Goal: Information Seeking & Learning: Learn about a topic

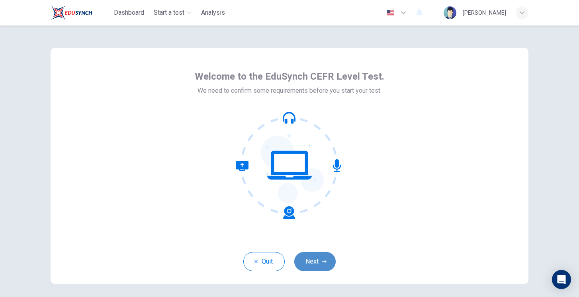
click at [318, 265] on button "Next" at bounding box center [314, 261] width 41 height 19
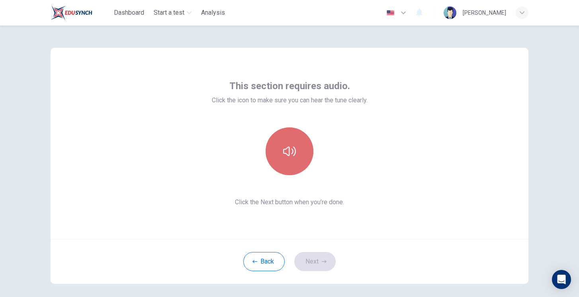
click at [287, 148] on icon "button" at bounding box center [289, 152] width 13 height 10
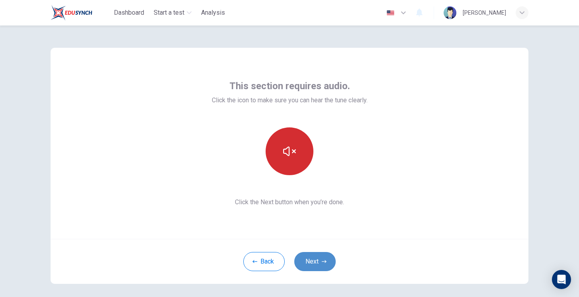
click at [307, 264] on button "Next" at bounding box center [314, 261] width 41 height 19
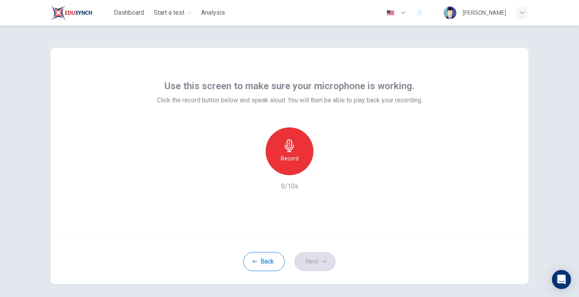
click at [293, 143] on icon "button" at bounding box center [289, 145] width 13 height 13
click at [326, 170] on icon "button" at bounding box center [326, 169] width 8 height 8
click at [309, 266] on button "Next" at bounding box center [314, 261] width 41 height 19
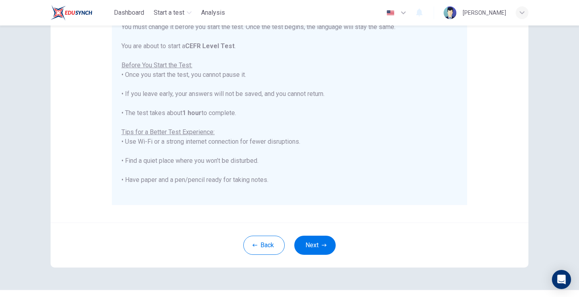
scroll to position [143, 0]
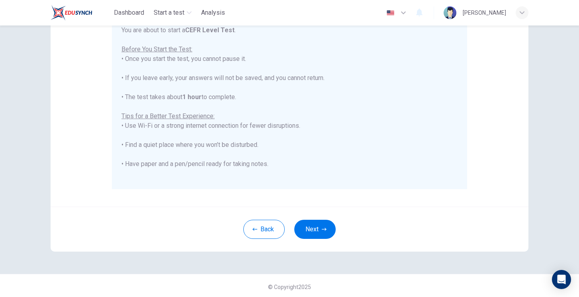
click at [312, 233] on button "Next" at bounding box center [314, 229] width 41 height 19
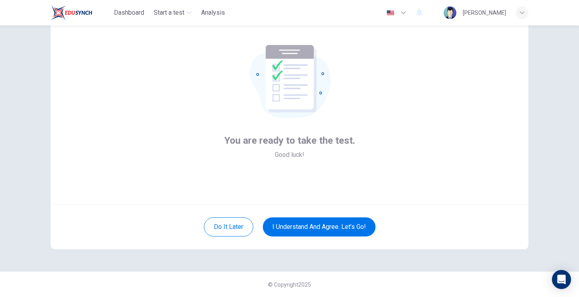
scroll to position [35, 0]
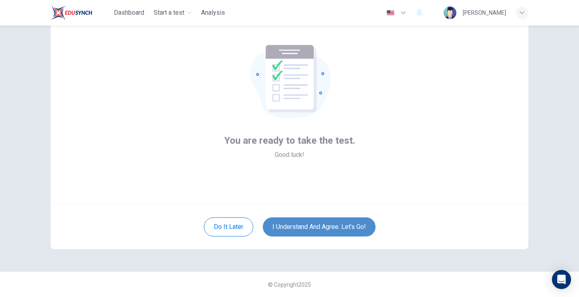
click at [321, 229] on button "I understand and agree. Let’s go!" at bounding box center [319, 226] width 113 height 19
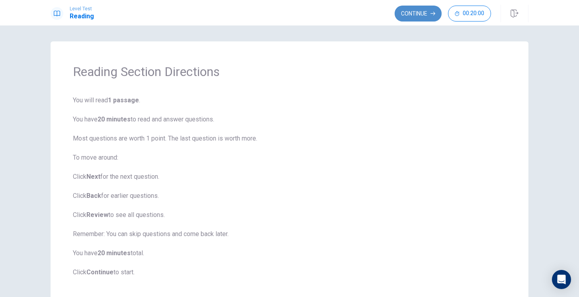
click at [403, 12] on button "Continue" at bounding box center [418, 14] width 47 height 16
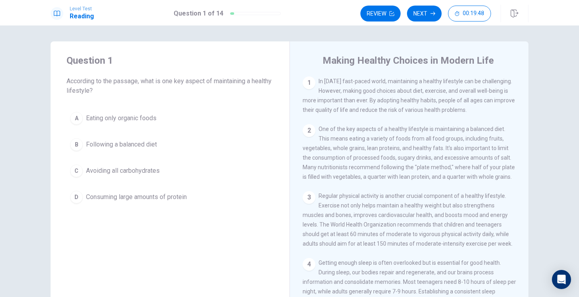
drag, startPoint x: 554, startPoint y: 164, endPoint x: 553, endPoint y: 151, distance: 13.2
click at [553, 151] on div "Question 1 According to the passage, what is one key aspect of maintaining a he…" at bounding box center [289, 161] width 579 height 272
click at [80, 143] on div "B" at bounding box center [76, 144] width 13 height 13
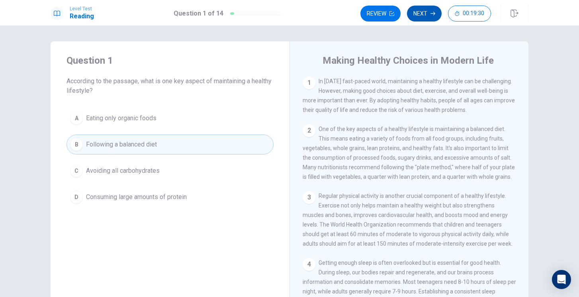
click at [417, 13] on button "Next" at bounding box center [424, 14] width 35 height 16
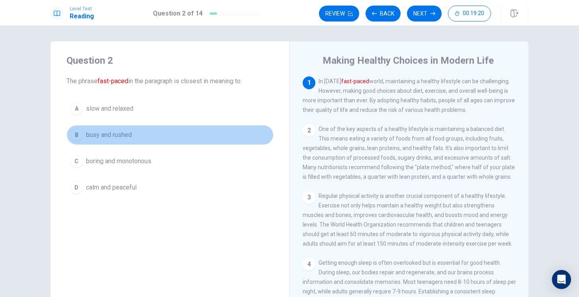
click at [74, 135] on div "B" at bounding box center [76, 135] width 13 height 13
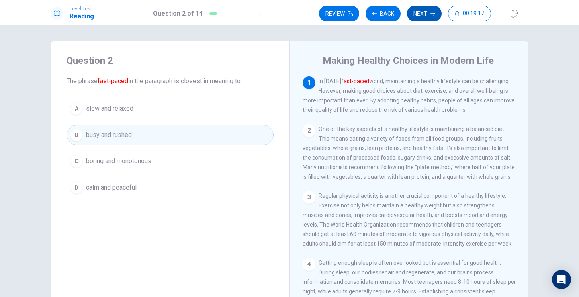
click at [419, 11] on button "Next" at bounding box center [424, 14] width 35 height 16
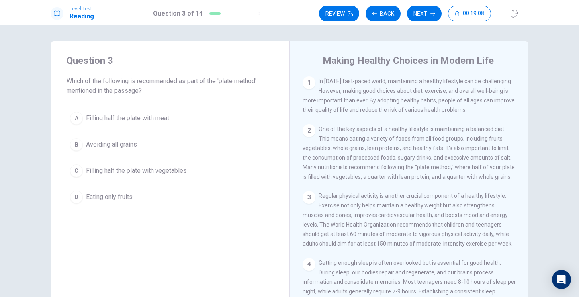
drag, startPoint x: 276, startPoint y: 116, endPoint x: 284, endPoint y: 98, distance: 20.3
click at [284, 98] on div "Question 3 Which of the following is recommended as part of the 'plate method' …" at bounding box center [170, 130] width 239 height 178
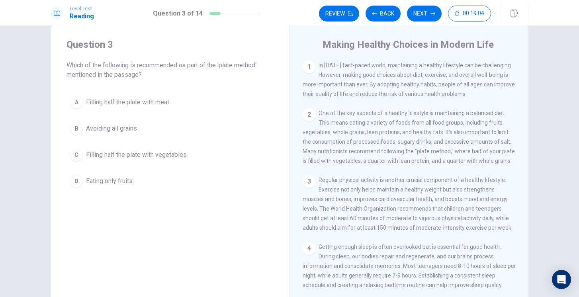
scroll to position [32, 0]
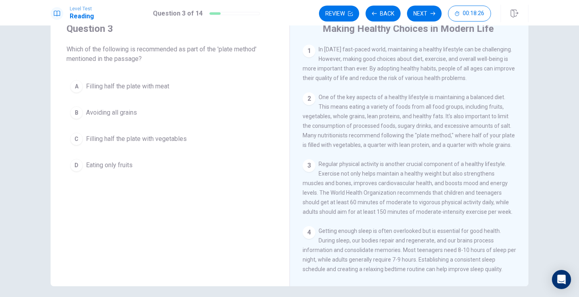
click at [170, 139] on span "Filling half the plate with vegetables" at bounding box center [136, 139] width 101 height 10
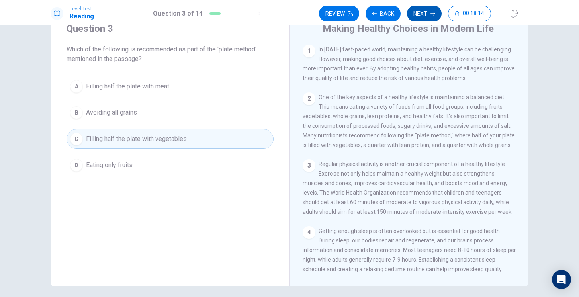
click at [421, 13] on button "Next" at bounding box center [424, 14] width 35 height 16
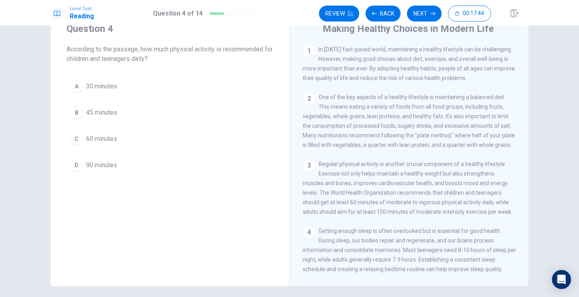
click at [133, 138] on button "C 60 minutes" at bounding box center [170, 139] width 207 height 20
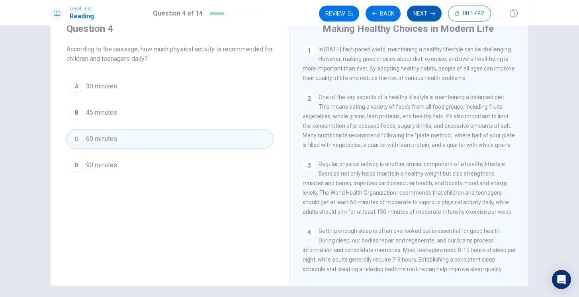
click at [413, 15] on button "Next" at bounding box center [424, 14] width 35 height 16
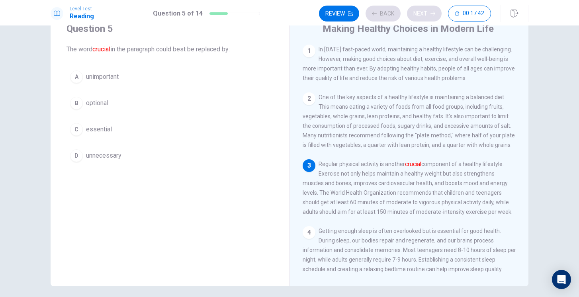
scroll to position [29, 0]
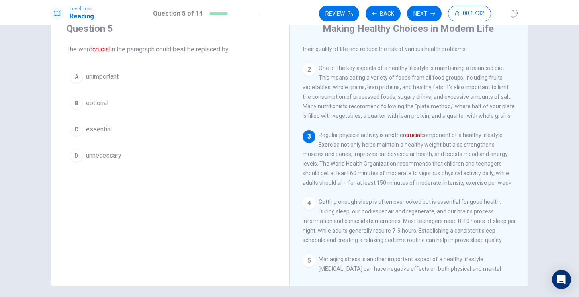
click at [119, 131] on button "C essential" at bounding box center [170, 129] width 207 height 20
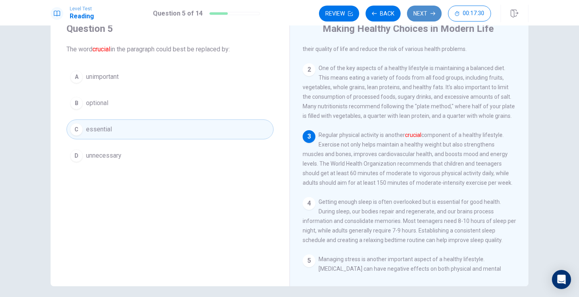
click at [418, 18] on button "Next" at bounding box center [424, 14] width 35 height 16
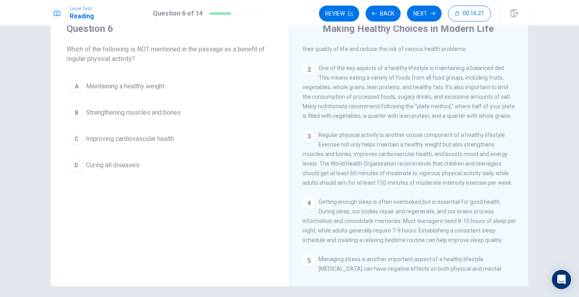
click at [140, 166] on button "D Curing all diseases" at bounding box center [170, 165] width 207 height 20
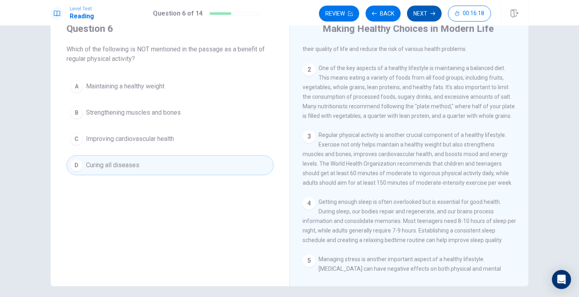
click at [429, 14] on button "Next" at bounding box center [424, 14] width 35 height 16
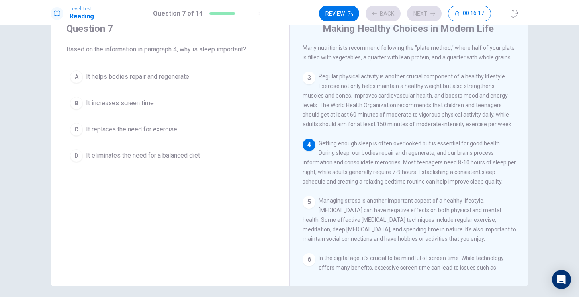
scroll to position [88, 0]
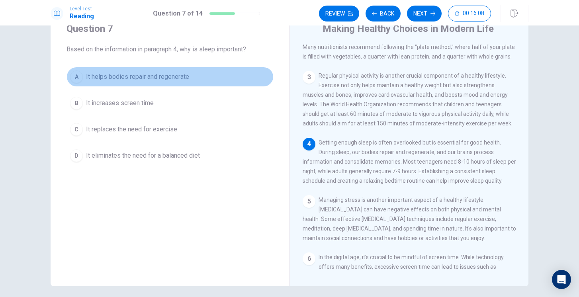
click at [184, 76] on span "It helps bodies repair and regenerate" at bounding box center [137, 77] width 103 height 10
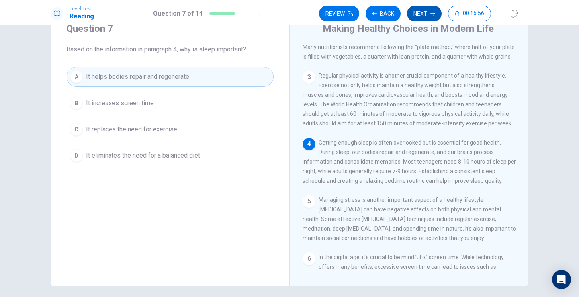
click at [419, 11] on button "Next" at bounding box center [424, 14] width 35 height 16
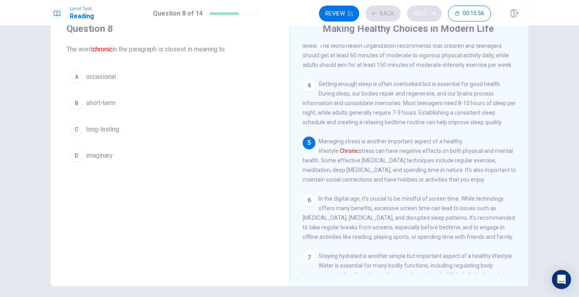
scroll to position [148, 0]
click at [116, 130] on span "long-lasting" at bounding box center [102, 130] width 33 height 10
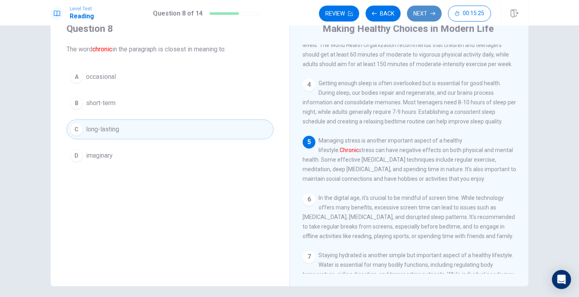
click at [421, 14] on button "Next" at bounding box center [424, 14] width 35 height 16
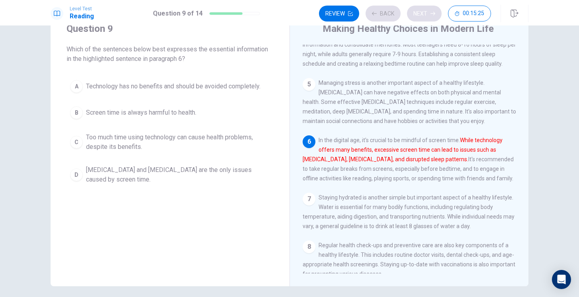
scroll to position [207, 0]
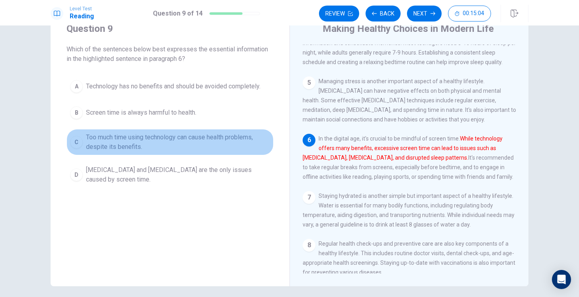
click at [217, 142] on span "Too much time using technology can cause health problems, despite its benefits." at bounding box center [178, 142] width 184 height 19
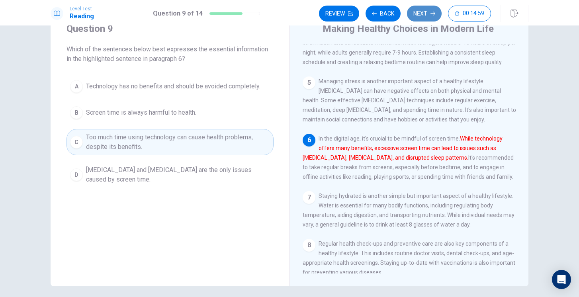
click at [421, 14] on button "Next" at bounding box center [424, 14] width 35 height 16
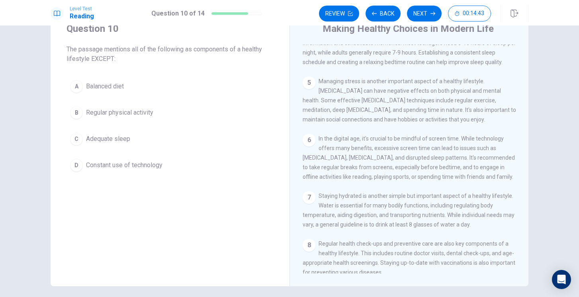
click at [132, 136] on button "C [MEDICAL_DATA]" at bounding box center [170, 139] width 207 height 20
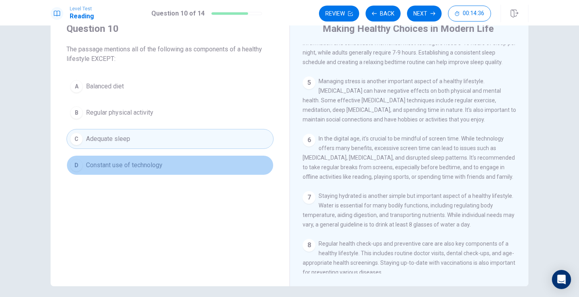
click at [137, 169] on span "Constant use of technology" at bounding box center [124, 166] width 76 height 10
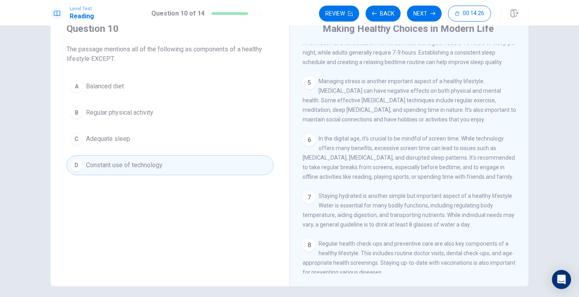
click at [201, 77] on button "A Balanced diet" at bounding box center [170, 86] width 207 height 20
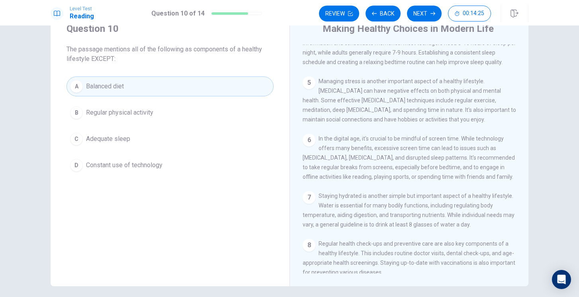
click at [196, 105] on button "B Regular physical activity" at bounding box center [170, 113] width 207 height 20
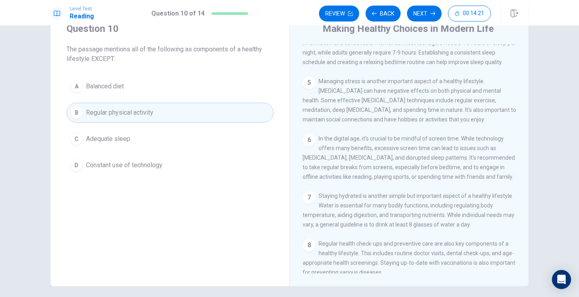
click at [235, 141] on button "C [MEDICAL_DATA]" at bounding box center [170, 139] width 207 height 20
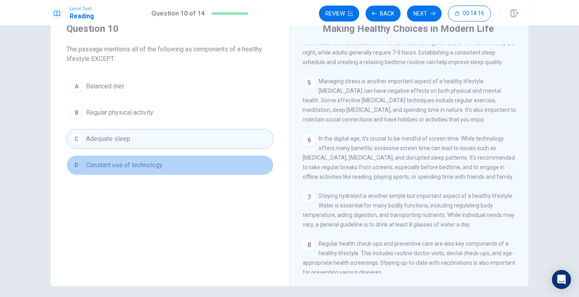
click at [223, 163] on button "D Constant use of technology" at bounding box center [170, 165] width 207 height 20
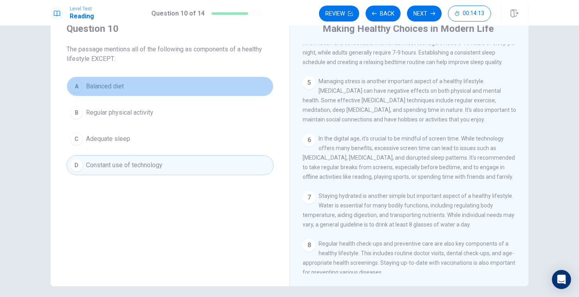
click at [215, 81] on button "A Balanced diet" at bounding box center [170, 86] width 207 height 20
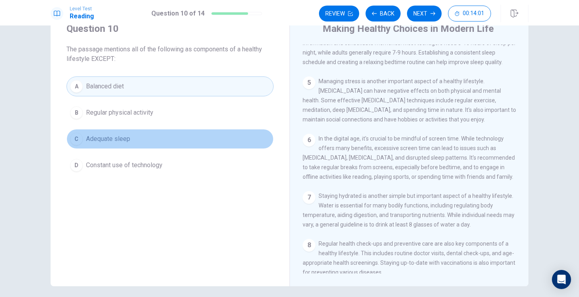
click at [170, 140] on button "C [MEDICAL_DATA]" at bounding box center [170, 139] width 207 height 20
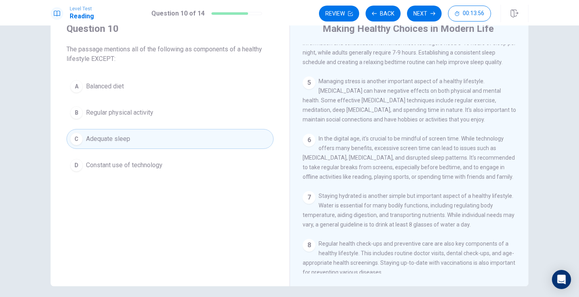
click at [255, 161] on button "D Constant use of technology" at bounding box center [170, 165] width 207 height 20
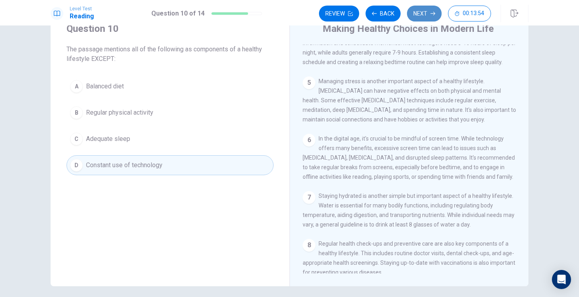
click at [413, 7] on button "Next" at bounding box center [424, 14] width 35 height 16
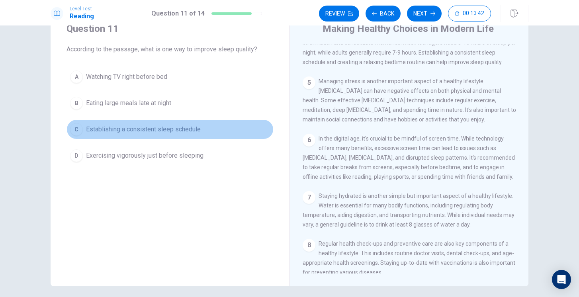
click at [182, 126] on span "Establishing a consistent sleep schedule" at bounding box center [143, 130] width 115 height 10
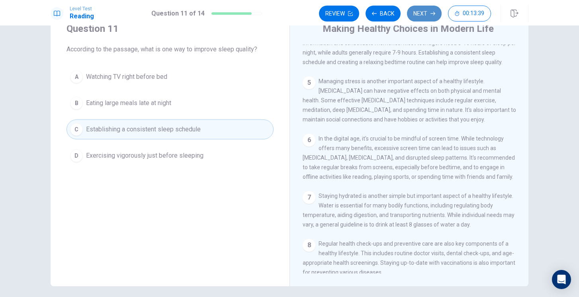
click at [419, 16] on button "Next" at bounding box center [424, 14] width 35 height 16
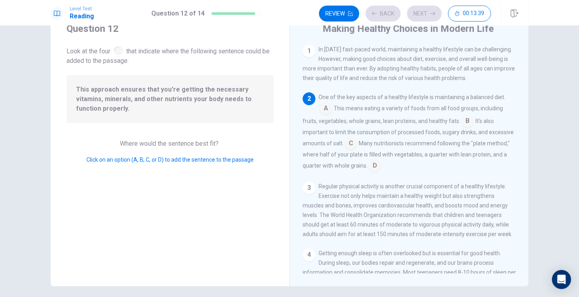
scroll to position [49, 0]
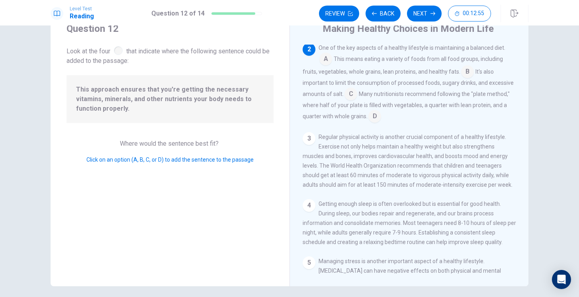
click at [352, 94] on input at bounding box center [351, 94] width 13 height 13
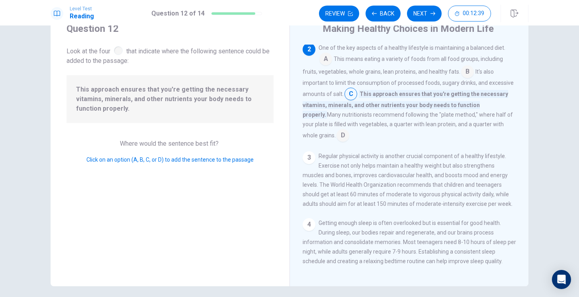
click at [351, 94] on input at bounding box center [351, 94] width 13 height 13
click at [349, 130] on input at bounding box center [343, 136] width 13 height 13
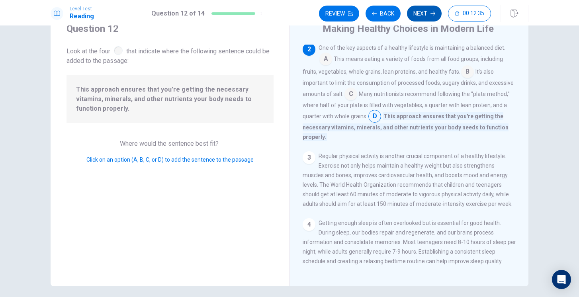
click at [427, 10] on button "Next" at bounding box center [424, 14] width 35 height 16
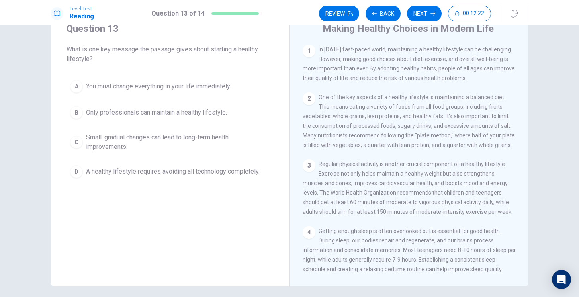
click at [193, 140] on span "Small, gradual changes can lead to long-term health improvements." at bounding box center [178, 142] width 184 height 19
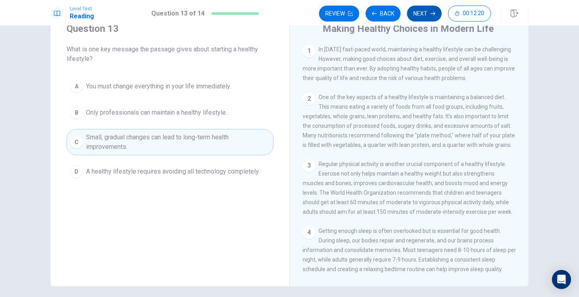
click at [420, 12] on button "Next" at bounding box center [424, 14] width 35 height 16
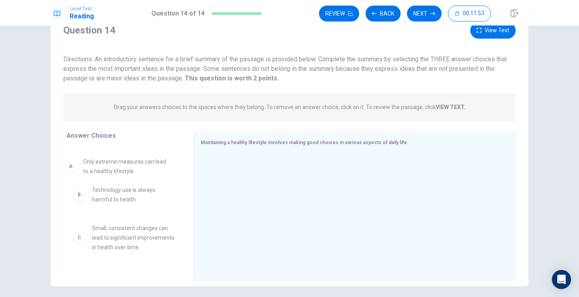
drag, startPoint x: 118, startPoint y: 167, endPoint x: 114, endPoint y: 170, distance: 5.4
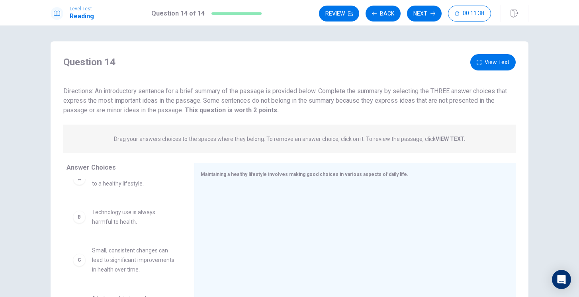
scroll to position [0, 0]
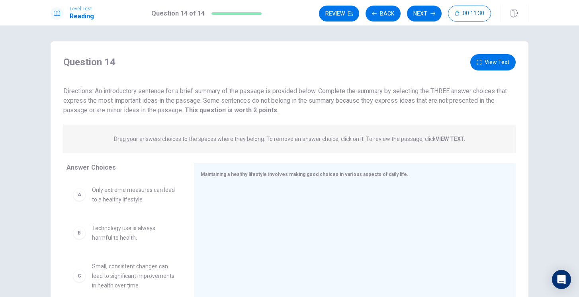
click at [496, 55] on button "View Text" at bounding box center [492, 62] width 45 height 16
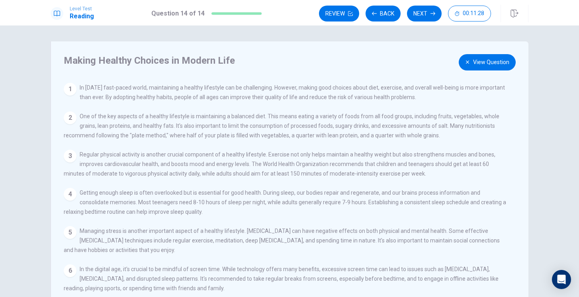
click at [496, 55] on button "View Question" at bounding box center [487, 62] width 57 height 16
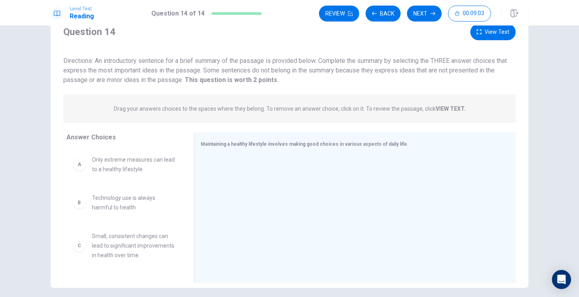
scroll to position [32, 0]
click at [501, 35] on button "View Text" at bounding box center [492, 30] width 45 height 16
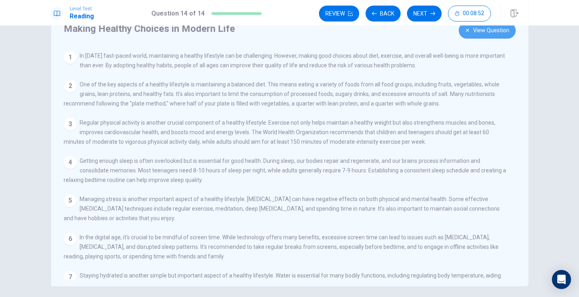
click at [498, 33] on button "View Question" at bounding box center [487, 30] width 57 height 16
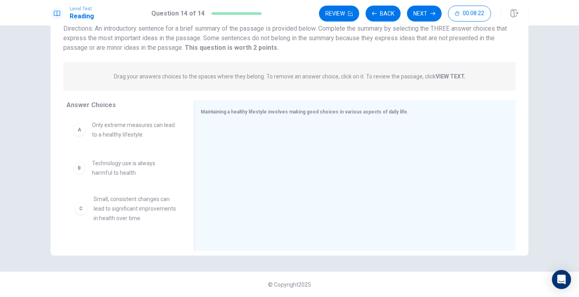
scroll to position [4, 0]
drag, startPoint x: 151, startPoint y: 229, endPoint x: 150, endPoint y: 217, distance: 12.0
click at [187, 143] on div "A Only extreme measures can lead to a healthy lifestyle. B Technology use is al…" at bounding box center [127, 177] width 121 height 123
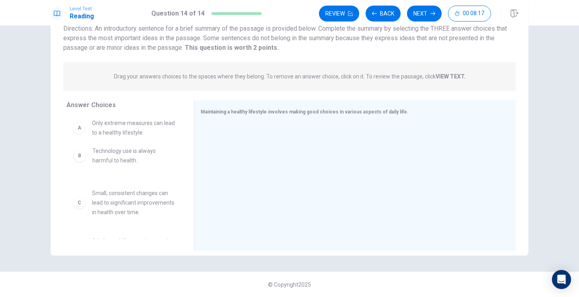
drag, startPoint x: 168, startPoint y: 157, endPoint x: 169, endPoint y: 144, distance: 12.4
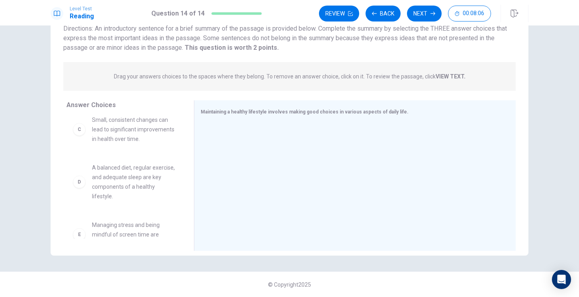
scroll to position [68, 0]
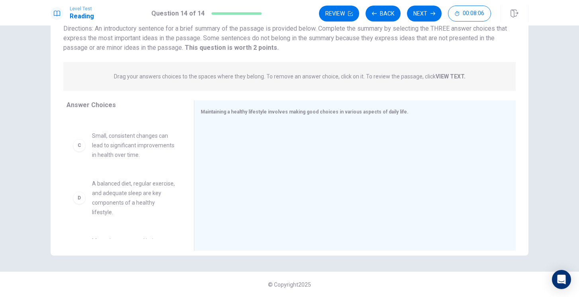
click at [172, 143] on span "Small, consistent changes can lead to significant improvements in health over t…" at bounding box center [133, 145] width 83 height 29
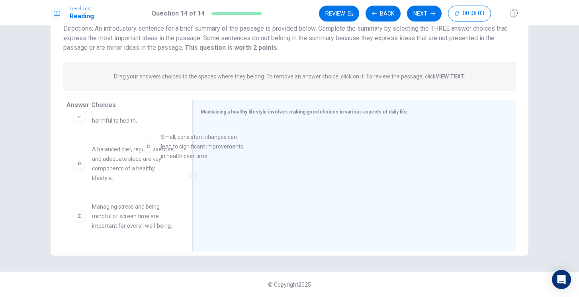
drag, startPoint x: 130, startPoint y: 143, endPoint x: 217, endPoint y: 144, distance: 87.6
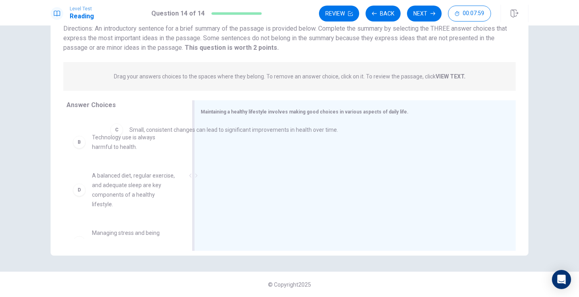
scroll to position [0, 0]
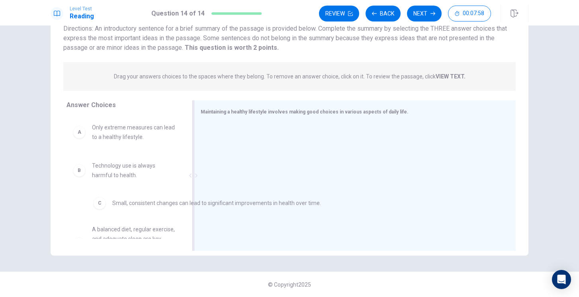
drag, startPoint x: 227, startPoint y: 139, endPoint x: 110, endPoint y: 206, distance: 135.1
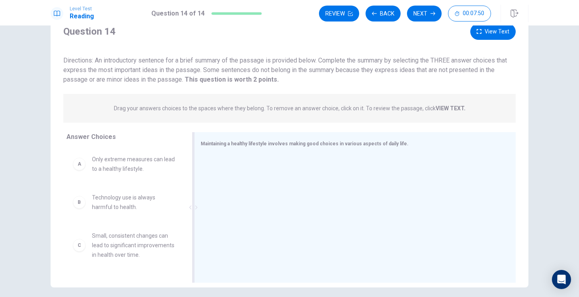
scroll to position [15, 0]
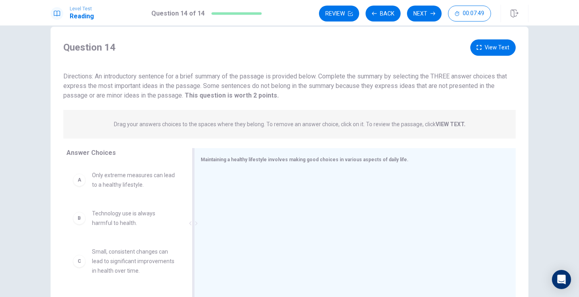
click at [486, 51] on button "View Text" at bounding box center [492, 47] width 45 height 16
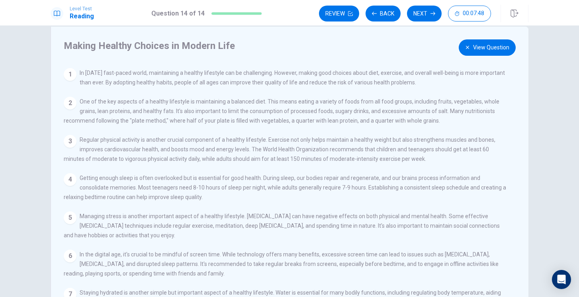
click at [486, 51] on button "View Question" at bounding box center [487, 47] width 57 height 16
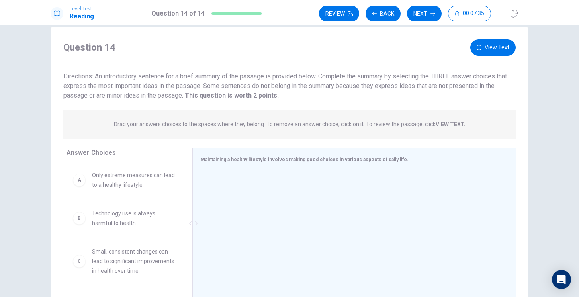
click at [495, 49] on button "View Text" at bounding box center [492, 47] width 45 height 16
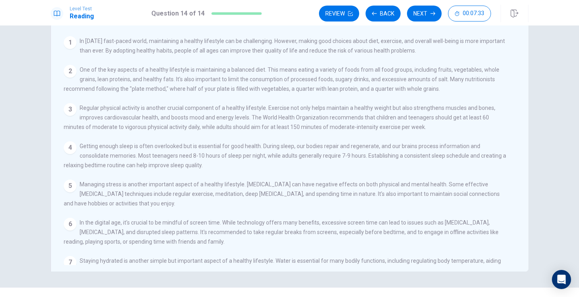
scroll to position [63, 0]
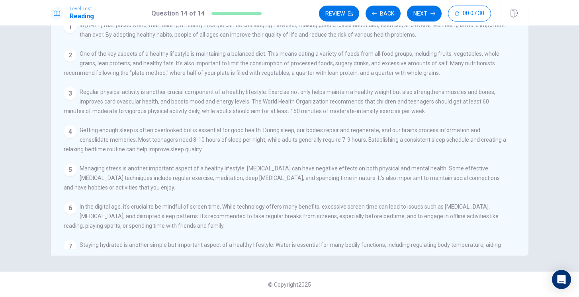
drag, startPoint x: 392, startPoint y: 157, endPoint x: 403, endPoint y: 128, distance: 30.6
click at [403, 128] on div "View Question 1 In [DATE] fast-paced world, maintaining a healthy lifestyle can…" at bounding box center [292, 134] width 456 height 229
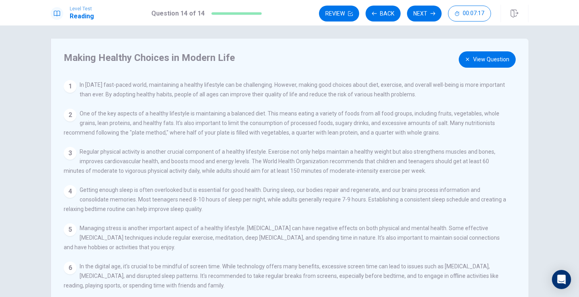
scroll to position [0, 0]
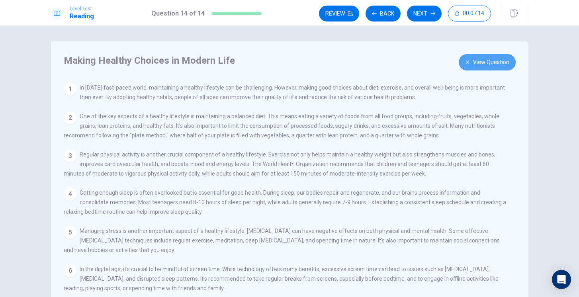
click at [487, 67] on button "View Question" at bounding box center [487, 62] width 57 height 16
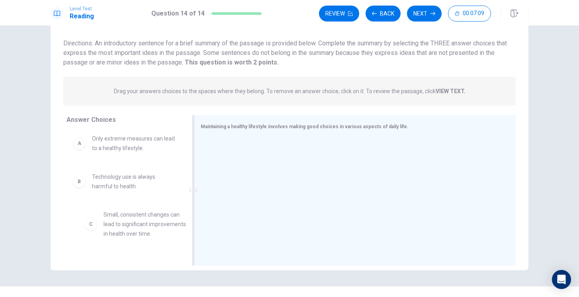
scroll to position [5, 0]
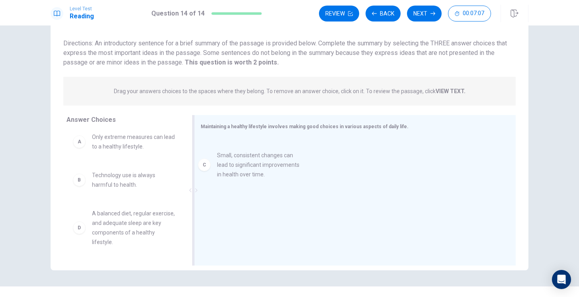
drag, startPoint x: 102, startPoint y: 223, endPoint x: 229, endPoint y: 159, distance: 142.3
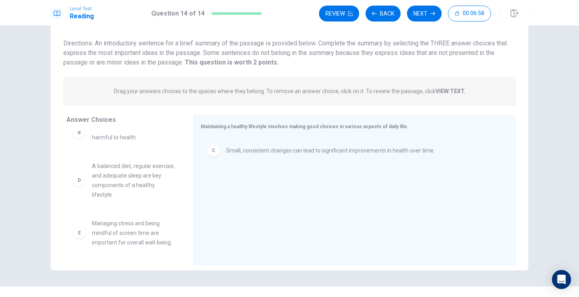
scroll to position [53, 0]
click at [168, 185] on span "A balanced diet, regular exercise, and adequate sleep are key components of a h…" at bounding box center [133, 180] width 83 height 38
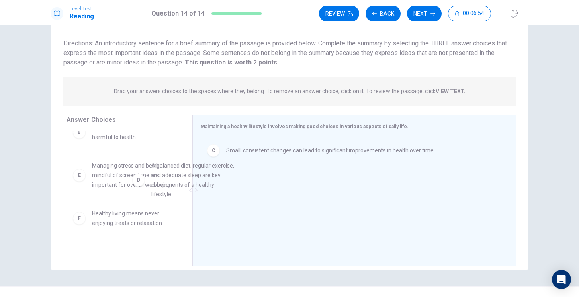
drag, startPoint x: 132, startPoint y: 180, endPoint x: 241, endPoint y: 184, distance: 109.2
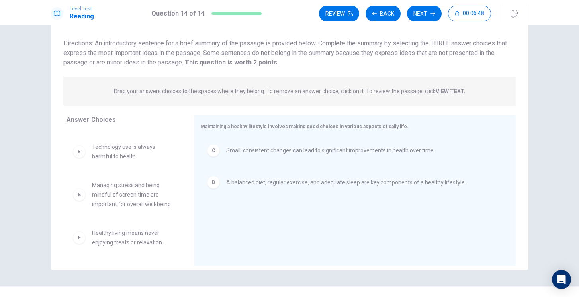
scroll to position [63, 0]
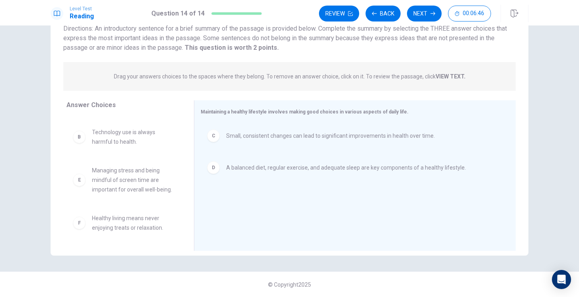
click at [145, 199] on div "E Managing stress and being mindful of screen time are important for overall we…" at bounding box center [124, 179] width 115 height 41
drag, startPoint x: 141, startPoint y: 186, endPoint x: 180, endPoint y: 190, distance: 38.9
drag, startPoint x: 120, startPoint y: 185, endPoint x: 129, endPoint y: 185, distance: 8.8
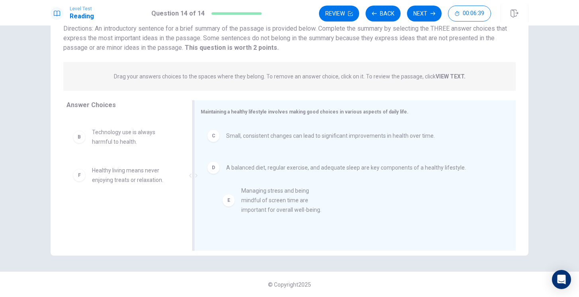
drag, startPoint x: 96, startPoint y: 181, endPoint x: 247, endPoint y: 201, distance: 152.7
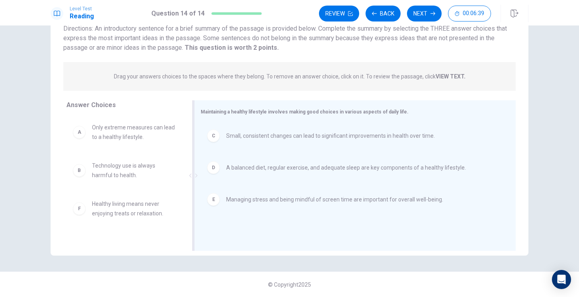
scroll to position [0, 0]
click at [421, 18] on button "Next" at bounding box center [424, 14] width 35 height 16
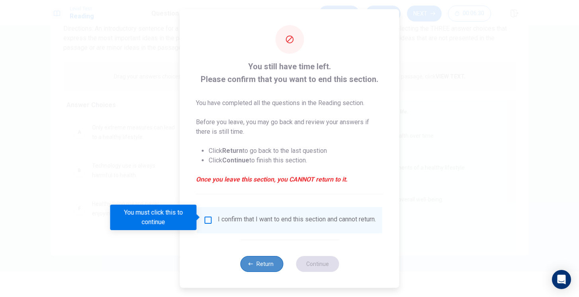
click at [259, 264] on button "Return" at bounding box center [261, 264] width 43 height 16
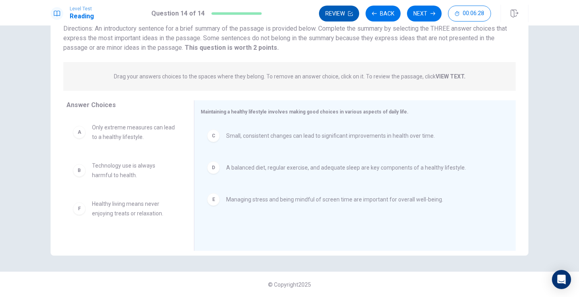
click at [337, 10] on button "Review" at bounding box center [339, 14] width 40 height 16
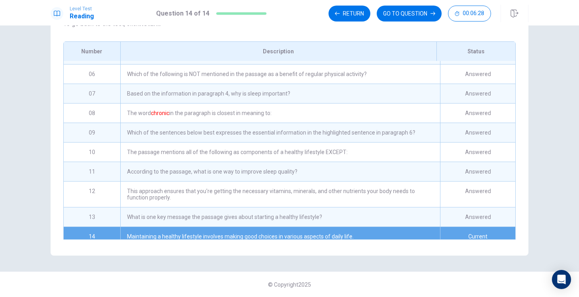
scroll to position [101, 0]
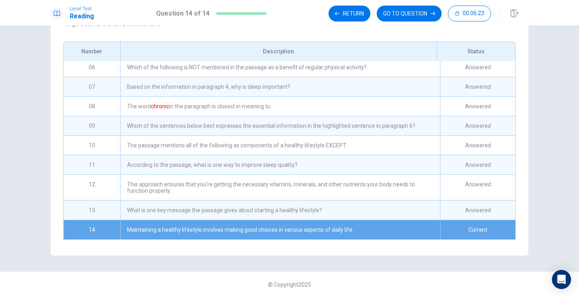
click at [328, 228] on div "Maintaining a healthy lifestyle involves making good choices in various aspects…" at bounding box center [280, 229] width 320 height 19
click at [397, 10] on button "GO TO QUESTION" at bounding box center [409, 14] width 65 height 16
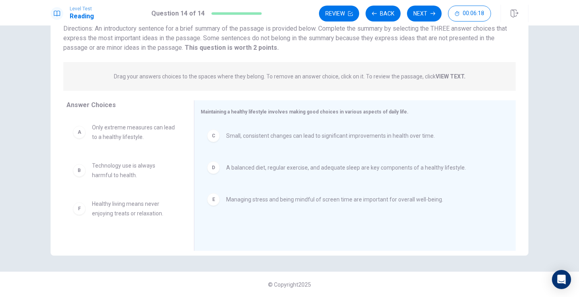
scroll to position [63, 0]
click at [381, 17] on button "Back" at bounding box center [383, 14] width 35 height 16
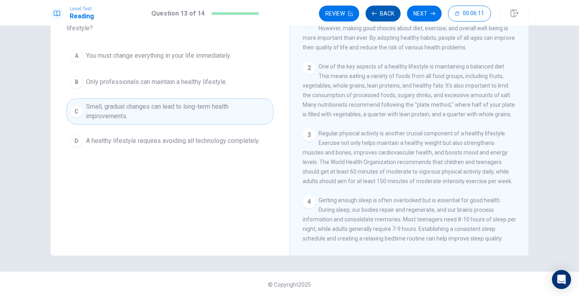
click at [381, 17] on button "Back" at bounding box center [383, 14] width 35 height 16
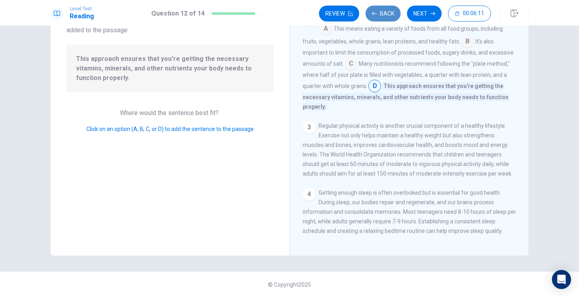
scroll to position [49, 0]
click at [381, 17] on button "Back" at bounding box center [383, 14] width 35 height 16
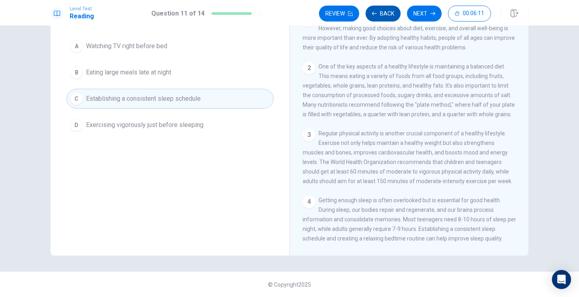
click at [381, 17] on button "Back" at bounding box center [383, 14] width 35 height 16
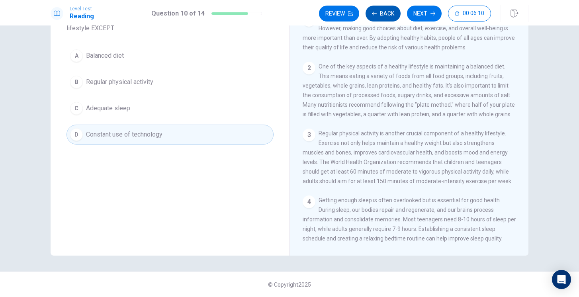
click at [381, 17] on button "Back" at bounding box center [383, 14] width 35 height 16
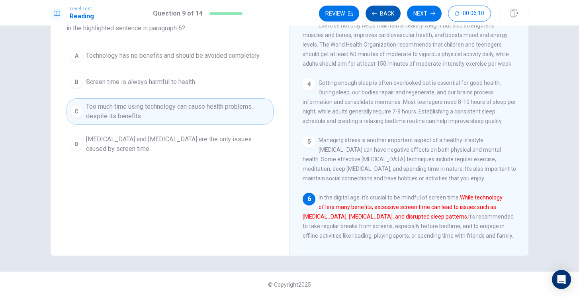
click at [381, 17] on button "Back" at bounding box center [383, 14] width 35 height 16
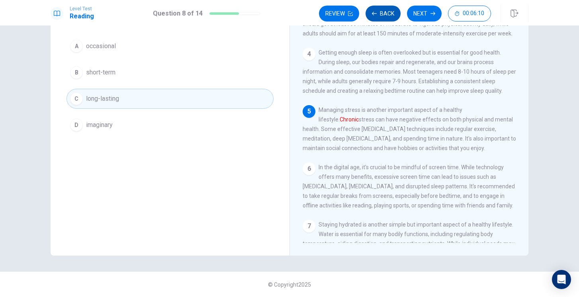
click at [381, 17] on button "Back" at bounding box center [383, 14] width 35 height 16
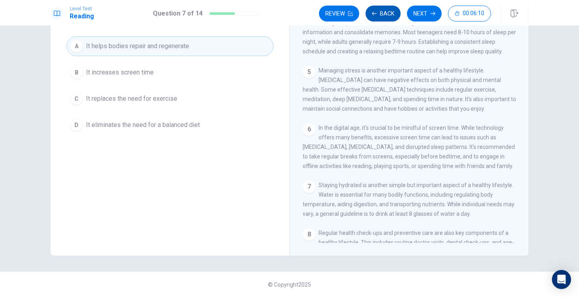
click at [381, 17] on button "Back" at bounding box center [383, 14] width 35 height 16
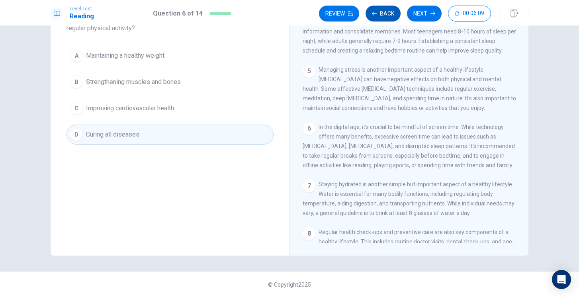
click at [381, 17] on button "Back" at bounding box center [383, 14] width 35 height 16
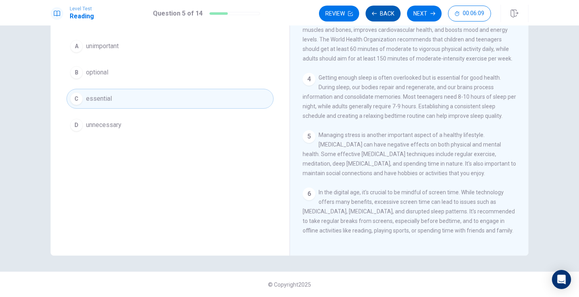
click at [381, 17] on button "Back" at bounding box center [383, 14] width 35 height 16
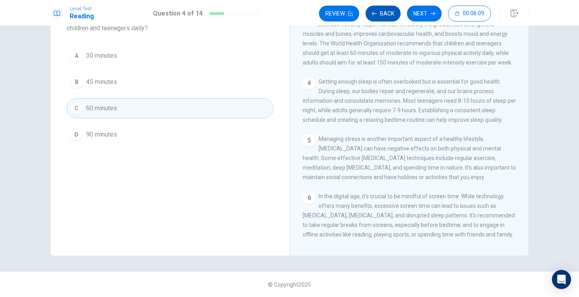
click at [381, 17] on button "Back" at bounding box center [383, 14] width 35 height 16
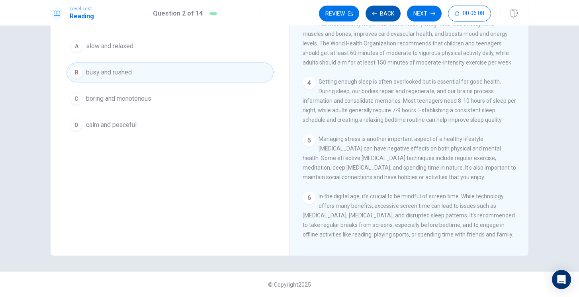
scroll to position [17, 0]
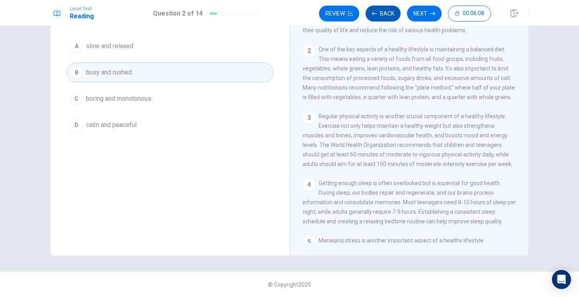
click at [381, 17] on button "Back" at bounding box center [383, 14] width 35 height 16
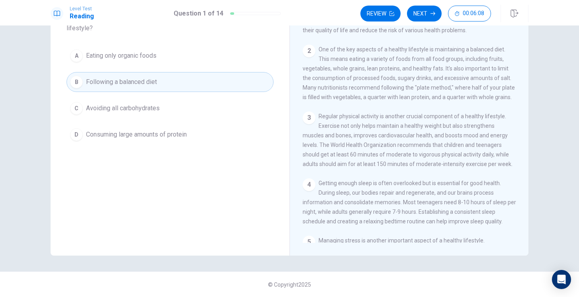
scroll to position [0, 0]
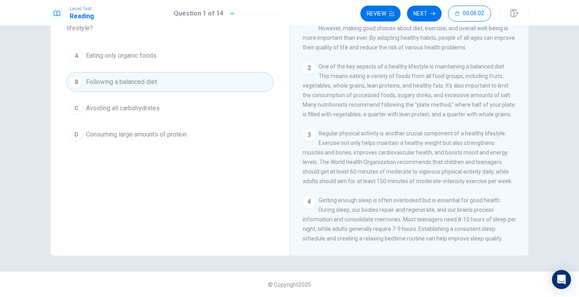
drag, startPoint x: 242, startPoint y: 182, endPoint x: 362, endPoint y: 116, distance: 136.6
click at [362, 116] on div "Question 1 According to the passage, what is one key aspect of maintaining a he…" at bounding box center [290, 117] width 478 height 277
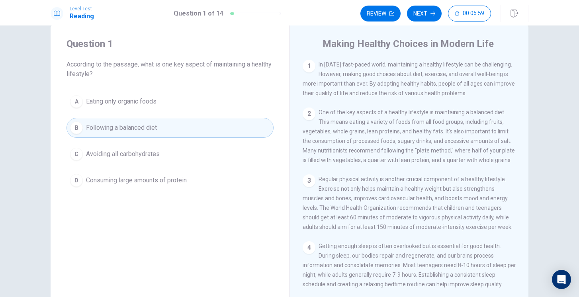
scroll to position [15, 0]
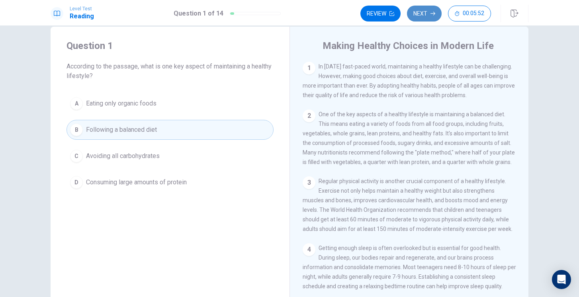
click at [416, 16] on button "Next" at bounding box center [424, 14] width 35 height 16
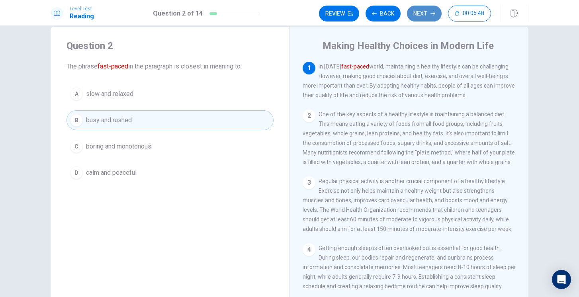
click at [432, 10] on button "Next" at bounding box center [424, 14] width 35 height 16
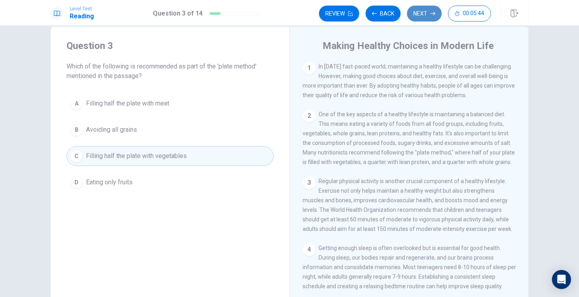
click at [428, 13] on button "Next" at bounding box center [424, 14] width 35 height 16
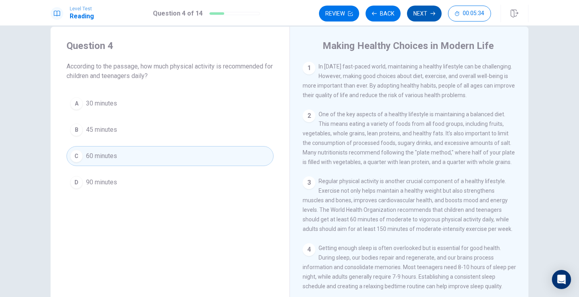
click at [425, 19] on button "Next" at bounding box center [424, 14] width 35 height 16
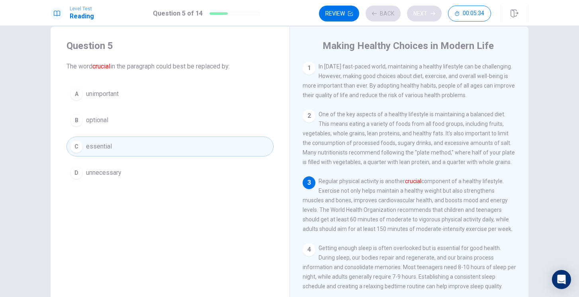
scroll to position [29, 0]
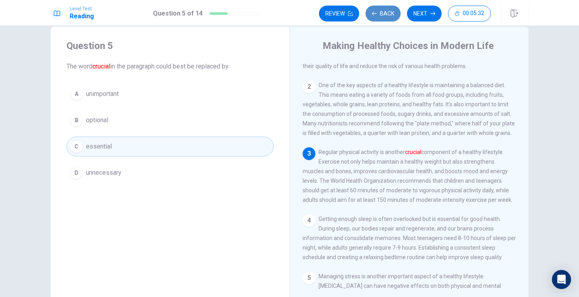
click at [378, 11] on button "Back" at bounding box center [383, 14] width 35 height 16
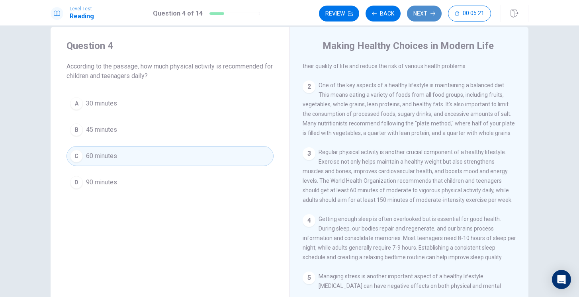
click at [428, 15] on button "Next" at bounding box center [424, 14] width 35 height 16
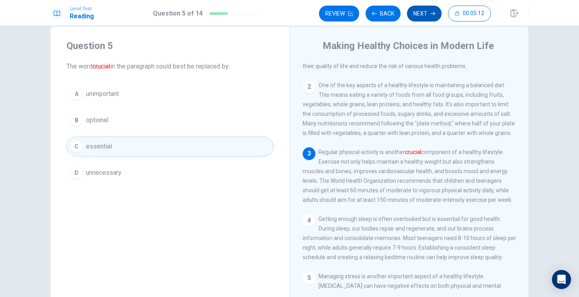
click at [430, 18] on button "Next" at bounding box center [424, 14] width 35 height 16
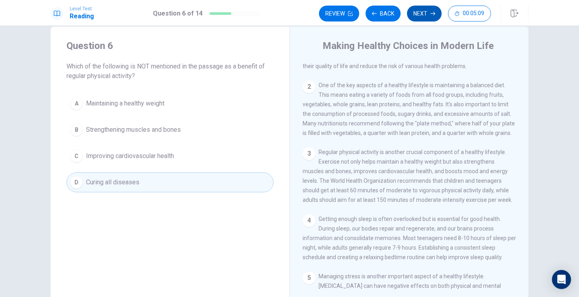
click at [434, 19] on button "Next" at bounding box center [424, 14] width 35 height 16
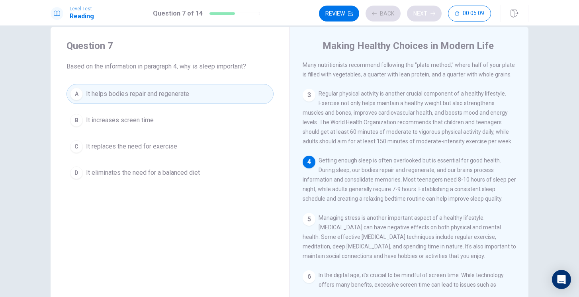
scroll to position [88, 0]
click at [383, 5] on div "Review Back Next 00:05:07" at bounding box center [424, 14] width 210 height 18
click at [388, 11] on button "Back" at bounding box center [383, 14] width 35 height 16
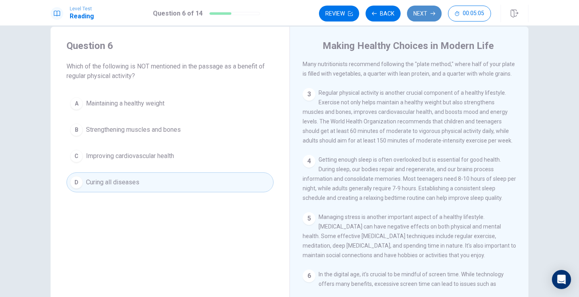
click at [427, 9] on button "Next" at bounding box center [424, 14] width 35 height 16
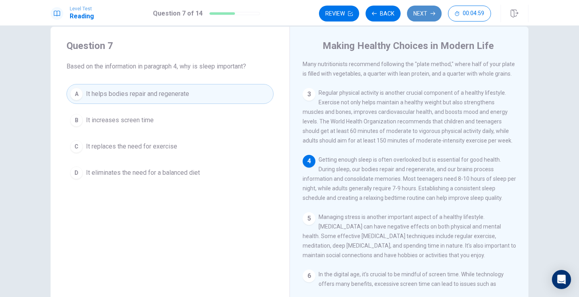
click at [419, 16] on button "Next" at bounding box center [424, 14] width 35 height 16
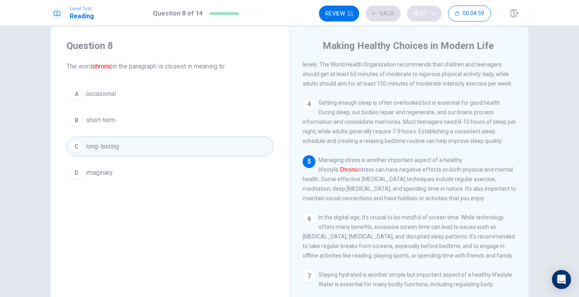
scroll to position [148, 0]
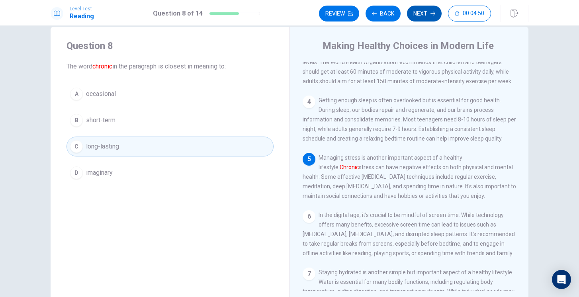
click at [419, 16] on button "Next" at bounding box center [424, 14] width 35 height 16
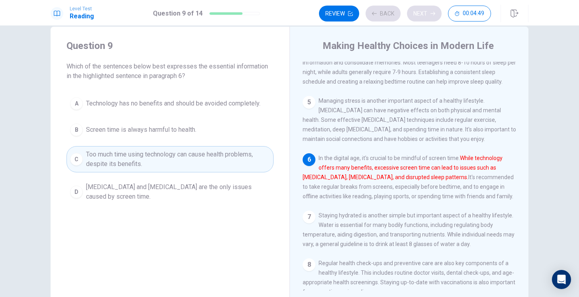
scroll to position [207, 0]
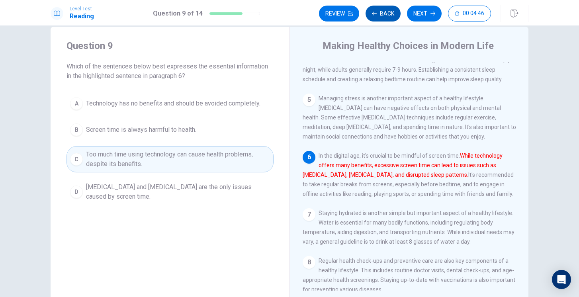
click at [381, 12] on button "Back" at bounding box center [383, 14] width 35 height 16
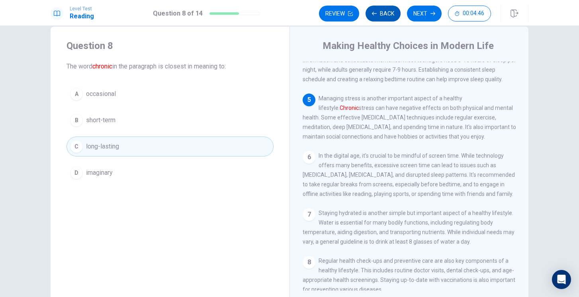
scroll to position [247, 0]
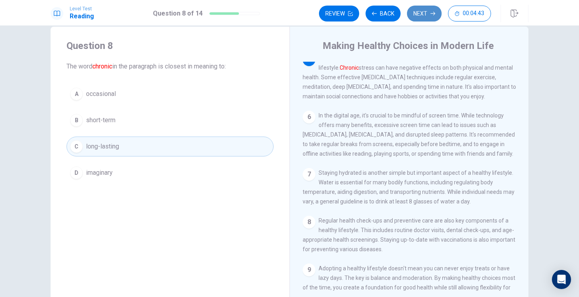
click at [423, 16] on button "Next" at bounding box center [424, 14] width 35 height 16
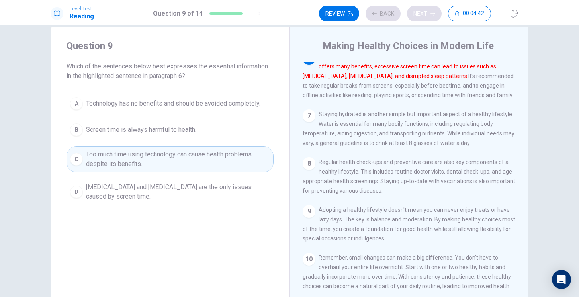
scroll to position [307, 0]
click at [424, 16] on button "Next" at bounding box center [424, 14] width 35 height 16
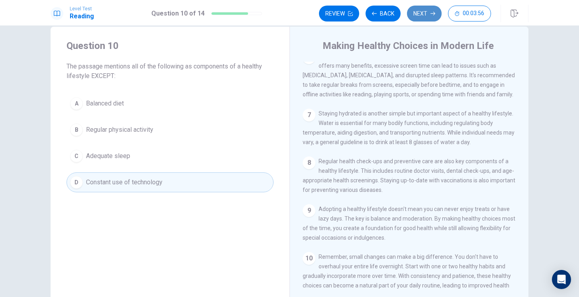
click at [419, 12] on button "Next" at bounding box center [424, 14] width 35 height 16
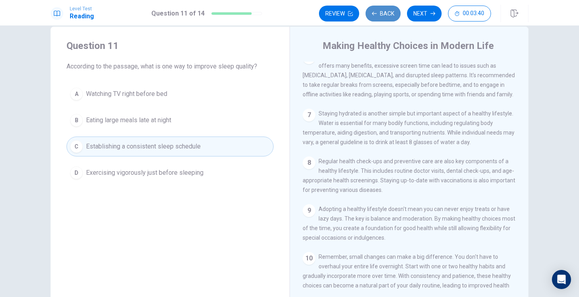
click at [390, 16] on button "Back" at bounding box center [383, 14] width 35 height 16
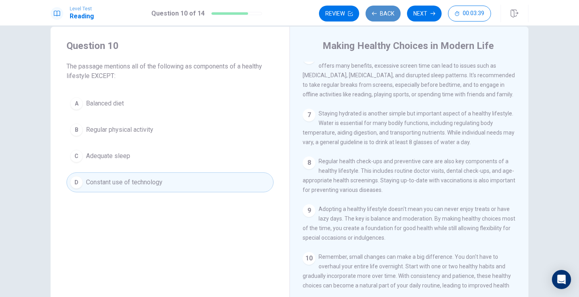
click at [391, 16] on button "Back" at bounding box center [383, 14] width 35 height 16
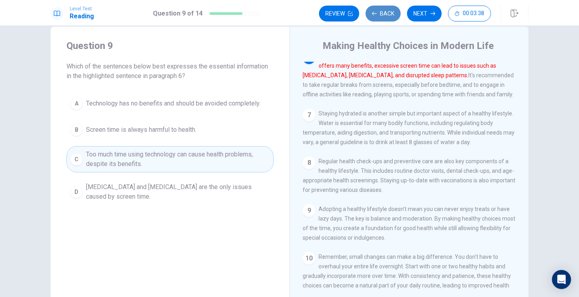
click at [391, 16] on button "Back" at bounding box center [383, 14] width 35 height 16
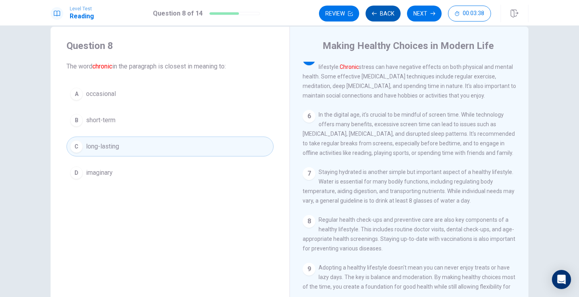
scroll to position [247, 0]
click at [389, 18] on button "Back" at bounding box center [383, 14] width 35 height 16
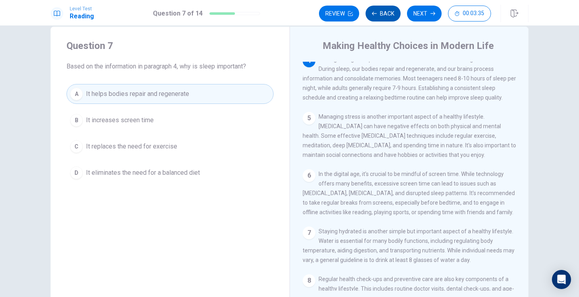
scroll to position [188, 0]
click at [419, 15] on button "Next" at bounding box center [424, 14] width 35 height 16
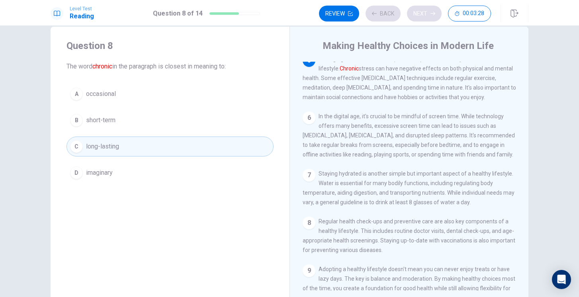
scroll to position [247, 0]
click at [419, 15] on button "Next" at bounding box center [424, 14] width 35 height 16
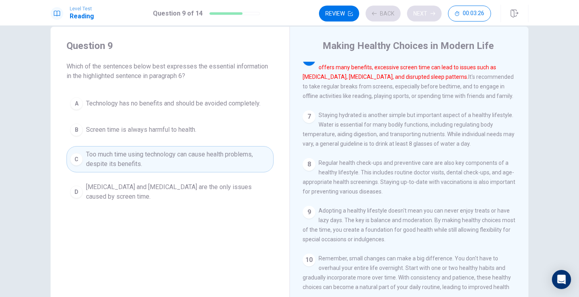
scroll to position [307, 0]
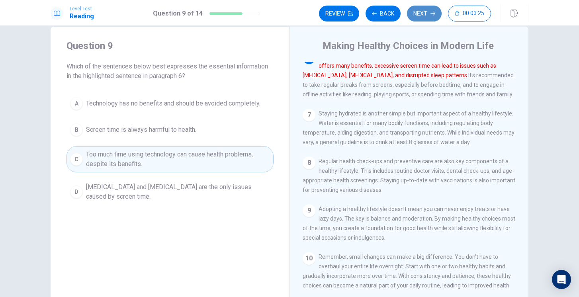
click at [419, 14] on button "Next" at bounding box center [424, 14] width 35 height 16
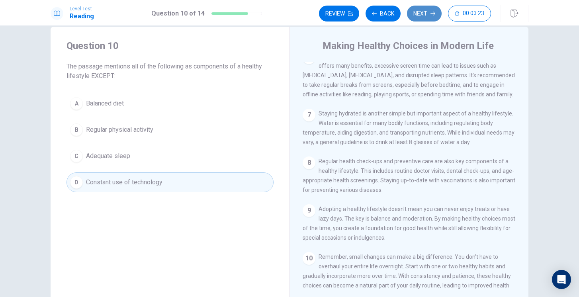
click at [419, 14] on button "Next" at bounding box center [424, 14] width 35 height 16
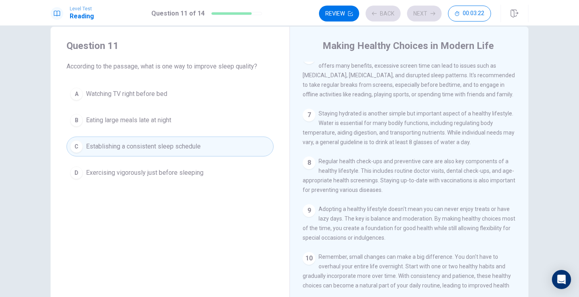
click at [419, 14] on div "Review Back Next 00:03:22" at bounding box center [405, 14] width 172 height 16
click at [419, 14] on button "Next" at bounding box center [424, 14] width 35 height 16
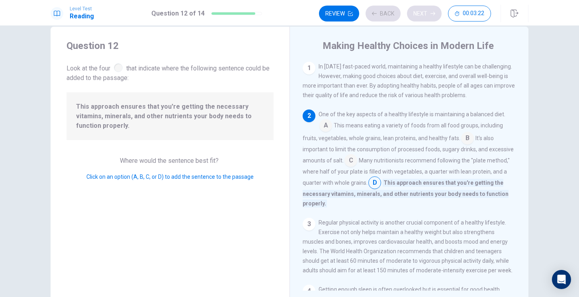
scroll to position [49, 0]
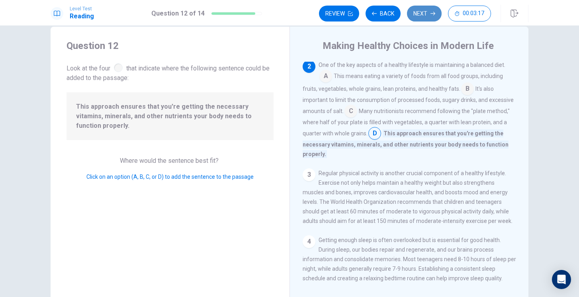
click at [419, 14] on button "Next" at bounding box center [424, 14] width 35 height 16
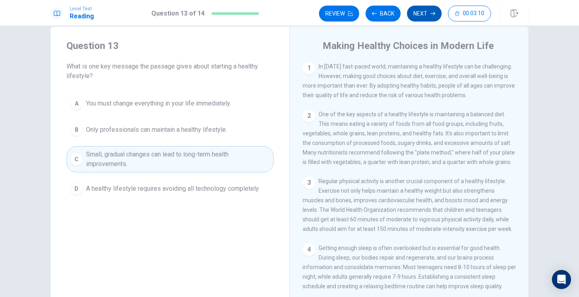
click at [420, 14] on button "Next" at bounding box center [424, 14] width 35 height 16
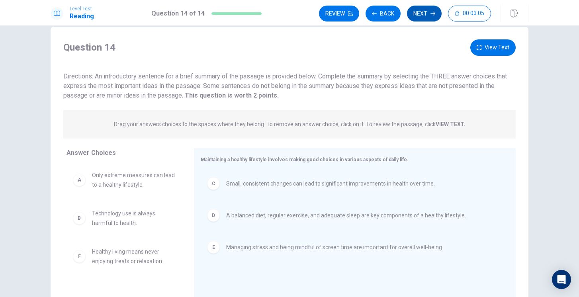
click at [431, 11] on icon "button" at bounding box center [433, 13] width 5 height 5
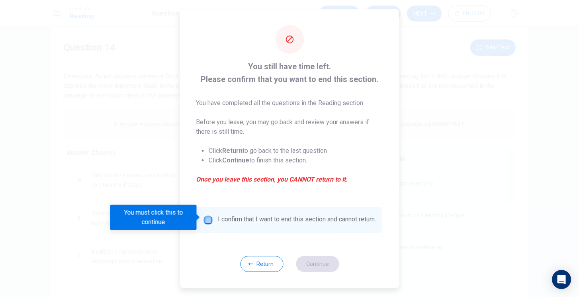
click at [204, 215] on input "You must click this to continue" at bounding box center [209, 220] width 10 height 10
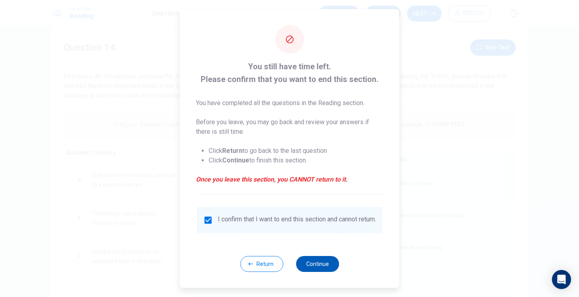
click at [311, 267] on button "Continue" at bounding box center [317, 264] width 43 height 16
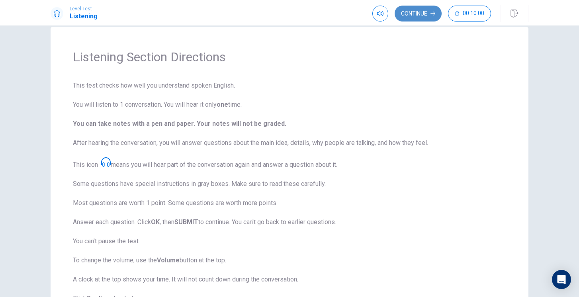
click at [411, 10] on button "Continue" at bounding box center [418, 14] width 47 height 16
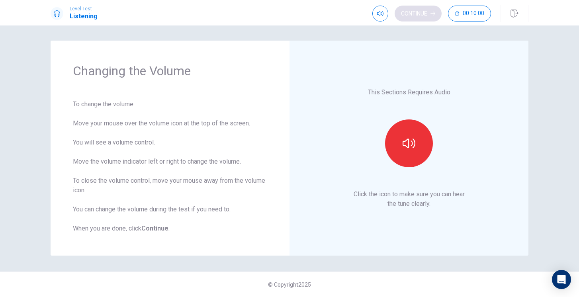
scroll to position [1, 0]
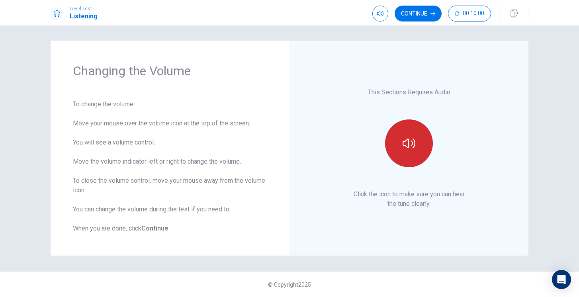
click at [400, 148] on button "button" at bounding box center [409, 143] width 48 height 48
click at [392, 27] on span at bounding box center [394, 28] width 5 height 5
type input "0.6"
click at [382, 28] on span at bounding box center [382, 28] width 5 height 5
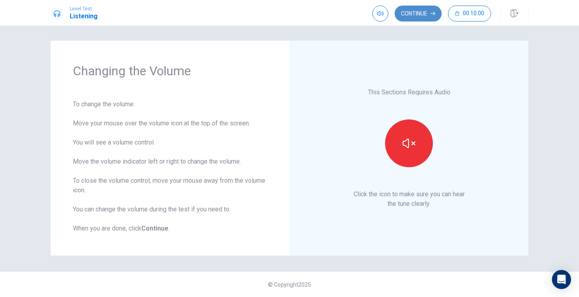
click at [409, 14] on button "Continue" at bounding box center [418, 14] width 47 height 16
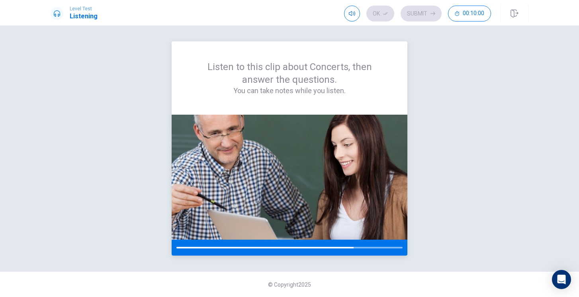
click at [403, 112] on div "Listen to this clip about Concerts, then answer the questions. You can take not…" at bounding box center [290, 77] width 236 height 73
click at [343, 201] on img at bounding box center [290, 177] width 236 height 125
click at [336, 231] on img at bounding box center [290, 177] width 236 height 125
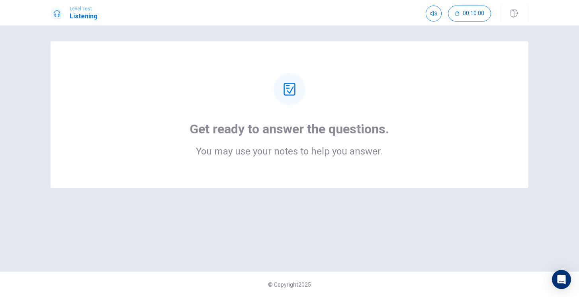
click at [288, 98] on div at bounding box center [290, 89] width 32 height 32
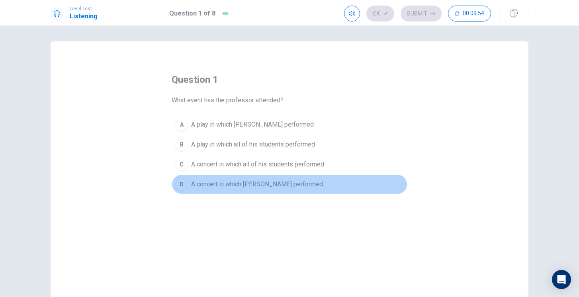
click at [242, 185] on span "A concert in which [PERSON_NAME] performed" at bounding box center [257, 185] width 132 height 10
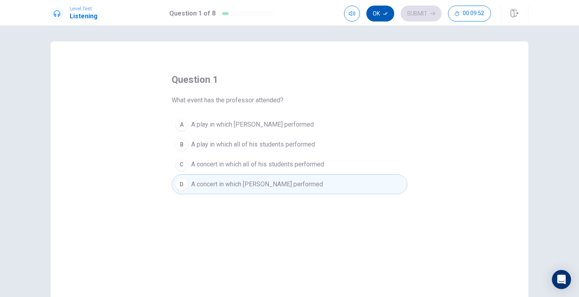
click at [378, 19] on button "Ok" at bounding box center [380, 14] width 28 height 16
click at [416, 14] on button "Submit" at bounding box center [421, 14] width 41 height 16
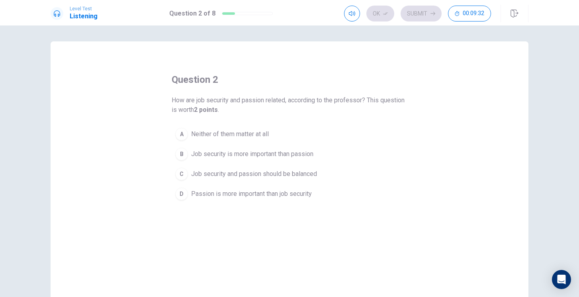
click at [271, 174] on span "Job security and passion should be balanced" at bounding box center [254, 174] width 126 height 10
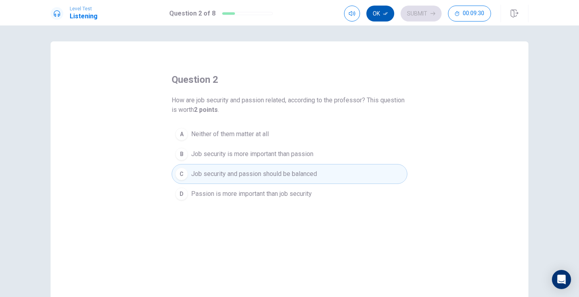
click at [384, 12] on icon "button" at bounding box center [385, 13] width 5 height 5
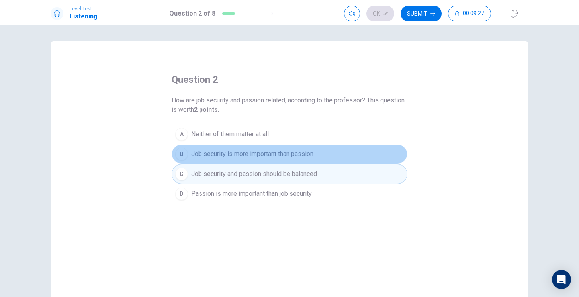
click at [341, 156] on button "B Job security is more important than passion" at bounding box center [290, 154] width 236 height 20
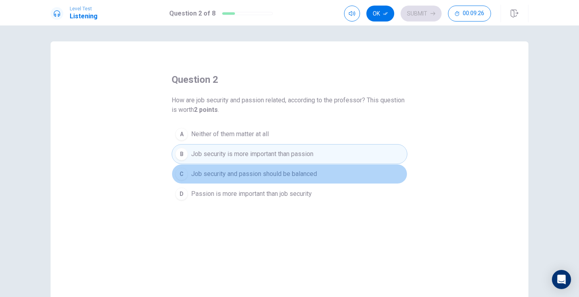
click at [340, 169] on button "C Job security and passion should be balanced" at bounding box center [290, 174] width 236 height 20
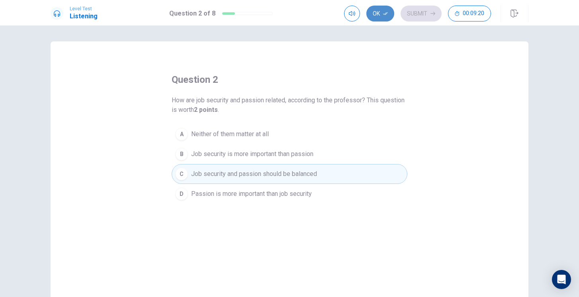
click at [382, 10] on button "Ok" at bounding box center [380, 14] width 28 height 16
click at [415, 10] on button "Submit" at bounding box center [421, 14] width 41 height 16
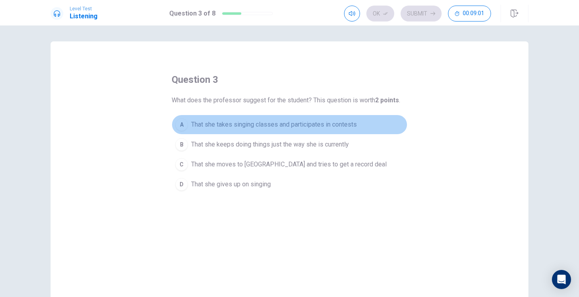
click at [306, 123] on span "That she takes singing classes and participates in contests" at bounding box center [274, 125] width 166 height 10
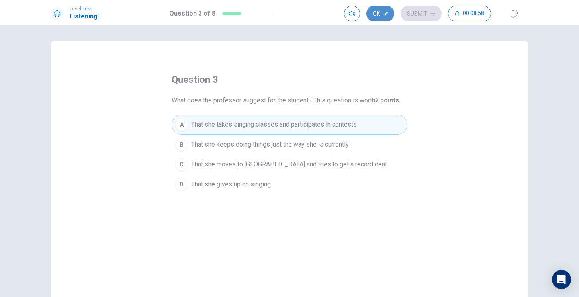
click at [380, 13] on button "Ok" at bounding box center [380, 14] width 28 height 16
click at [423, 10] on button "Submit" at bounding box center [421, 14] width 41 height 16
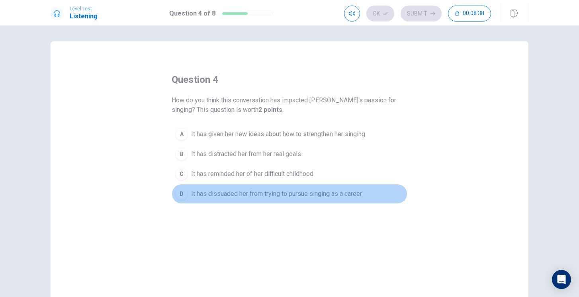
click at [295, 197] on span "It has dissuaded her from trying to pursue singing as a career" at bounding box center [276, 194] width 171 height 10
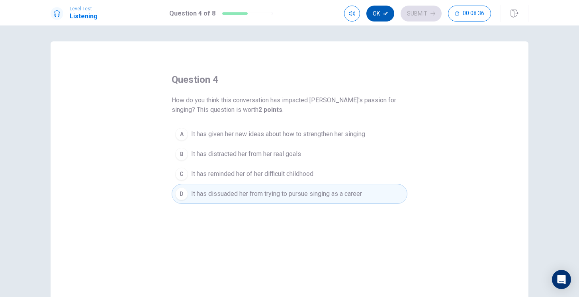
click at [378, 13] on button "Ok" at bounding box center [380, 14] width 28 height 16
click at [411, 14] on button "Submit" at bounding box center [421, 14] width 41 height 16
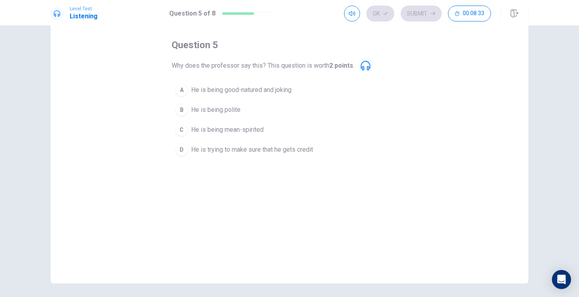
scroll to position [35, 0]
click at [287, 89] on span "He is being good-natured and joking" at bounding box center [241, 90] width 100 height 10
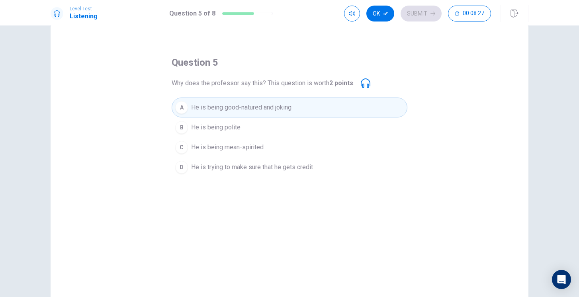
scroll to position [18, 0]
click at [377, 13] on button "Ok" at bounding box center [380, 14] width 28 height 16
click at [422, 10] on button "Submit" at bounding box center [421, 14] width 41 height 16
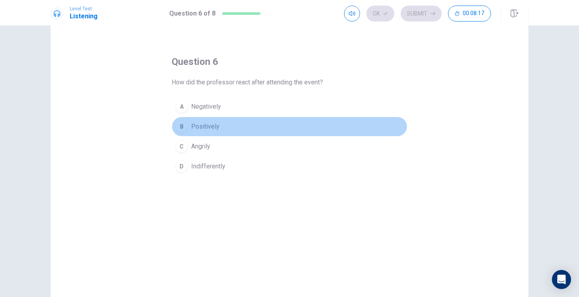
click at [202, 132] on button "B Positively" at bounding box center [290, 127] width 236 height 20
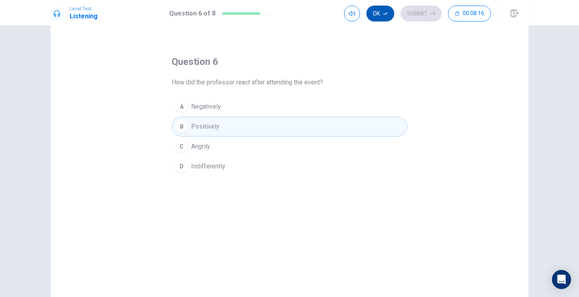
click at [378, 12] on button "Ok" at bounding box center [380, 14] width 28 height 16
click at [412, 14] on button "Submit" at bounding box center [421, 14] width 41 height 16
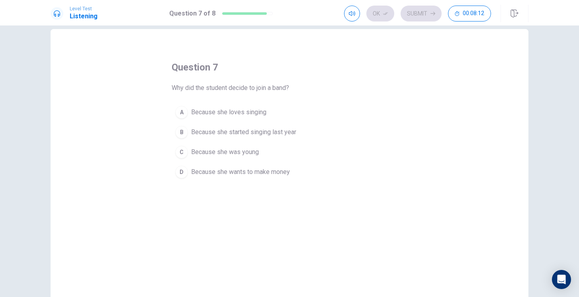
scroll to position [11, 0]
click at [218, 116] on span "Because she loves singing" at bounding box center [228, 114] width 75 height 10
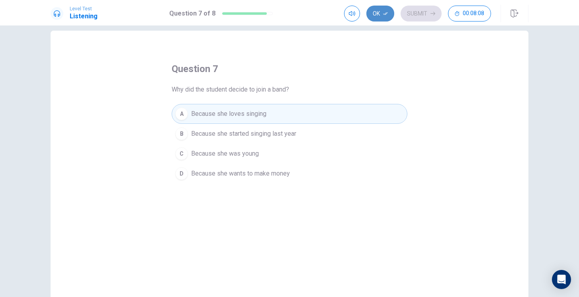
click at [379, 12] on button "Ok" at bounding box center [380, 14] width 28 height 16
click at [423, 15] on button "Submit" at bounding box center [421, 14] width 41 height 16
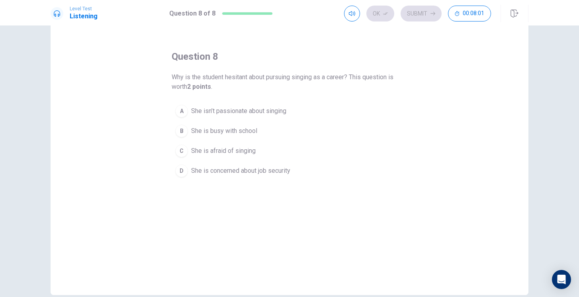
scroll to position [25, 0]
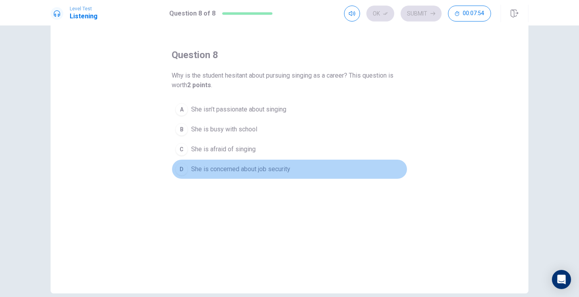
click at [233, 170] on span "She is concerned about job security" at bounding box center [240, 170] width 99 height 10
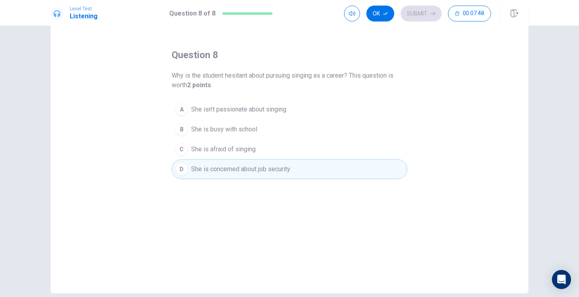
click at [376, 22] on div "Ok Submit 00:07:48" at bounding box center [436, 14] width 184 height 18
click at [385, 25] on div "question 8 Why is the student hesitant about pursuing singing as a career? This…" at bounding box center [290, 155] width 478 height 277
click at [384, 15] on icon "button" at bounding box center [385, 13] width 5 height 5
click at [423, 19] on button "Submit" at bounding box center [421, 14] width 41 height 16
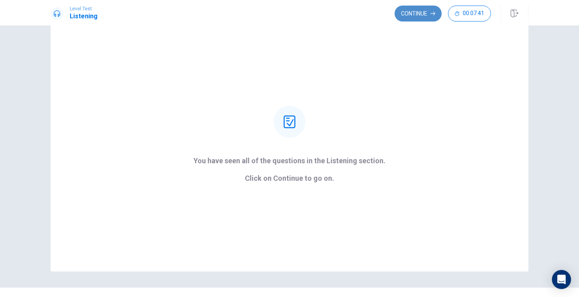
click at [417, 13] on button "Continue" at bounding box center [418, 14] width 47 height 16
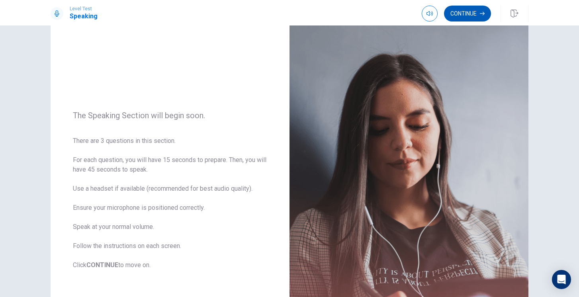
click at [461, 12] on button "Continue" at bounding box center [467, 14] width 47 height 16
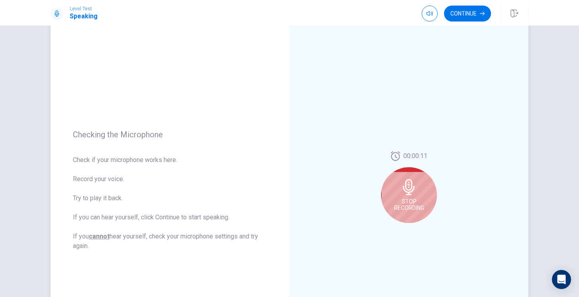
click at [399, 191] on div "Stop Recording" at bounding box center [409, 195] width 56 height 56
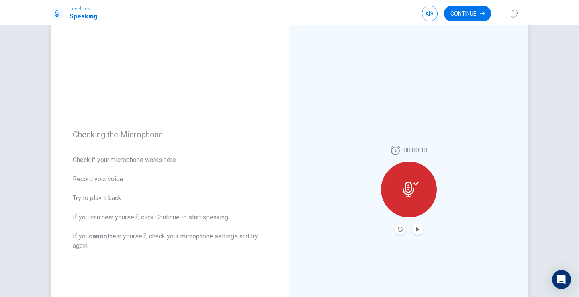
click at [399, 191] on div at bounding box center [409, 190] width 56 height 56
click at [407, 190] on icon at bounding box center [409, 190] width 12 height 16
click at [416, 225] on button "Play Audio" at bounding box center [417, 229] width 11 height 11
click at [477, 14] on button "Continue" at bounding box center [467, 14] width 47 height 16
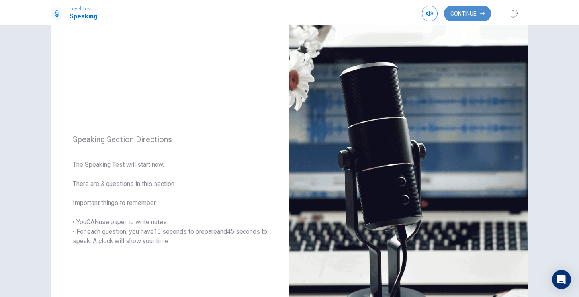
click at [456, 20] on button "Continue" at bounding box center [467, 14] width 47 height 16
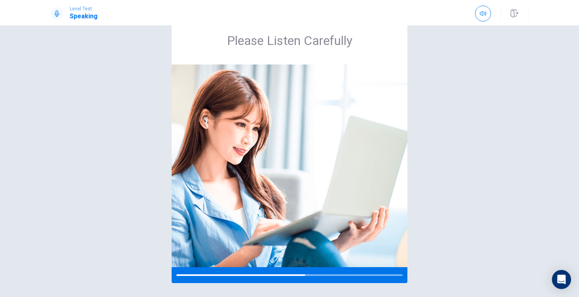
click at [417, 228] on div "Please Listen Carefully" at bounding box center [289, 150] width 503 height 266
click at [418, 225] on div "Please Listen Carefully" at bounding box center [289, 150] width 503 height 266
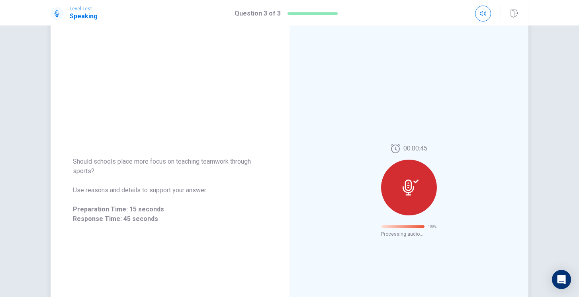
scroll to position [0, 0]
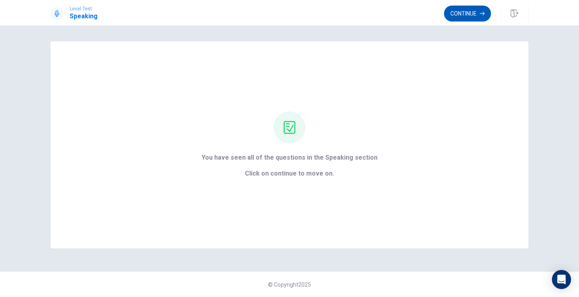
click at [462, 15] on button "Continue" at bounding box center [467, 14] width 47 height 16
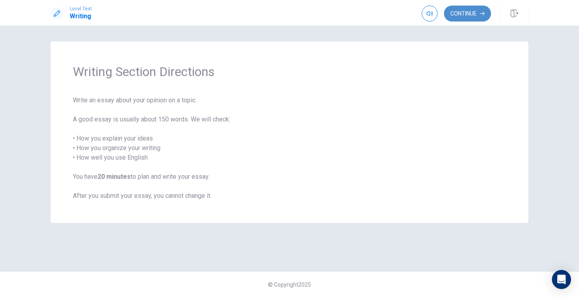
click at [457, 10] on button "Continue" at bounding box center [467, 14] width 47 height 16
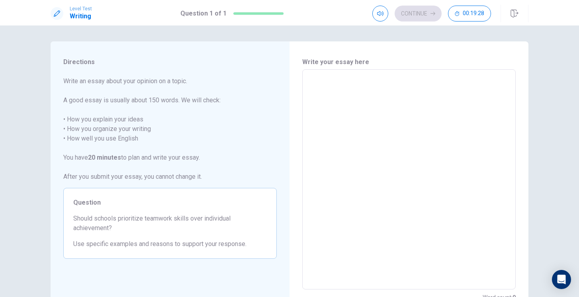
click at [342, 77] on textarea at bounding box center [409, 179] width 202 height 207
type textarea "x"
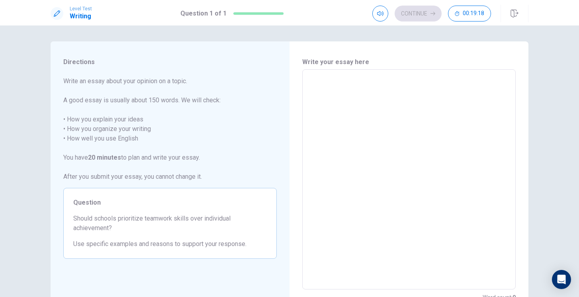
type textarea "x"
type textarea "i"
type textarea "x"
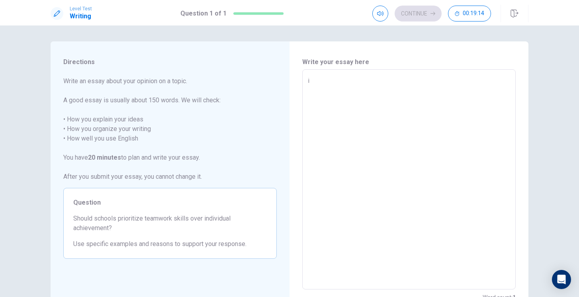
type textarea "i"
type textarea "x"
type textarea "i"
type textarea "x"
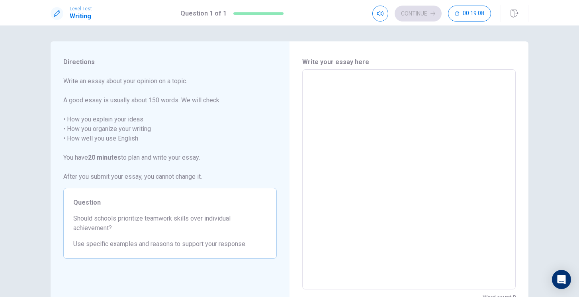
type textarea "I"
type textarea "x"
type textarea "s"
type textarea "x"
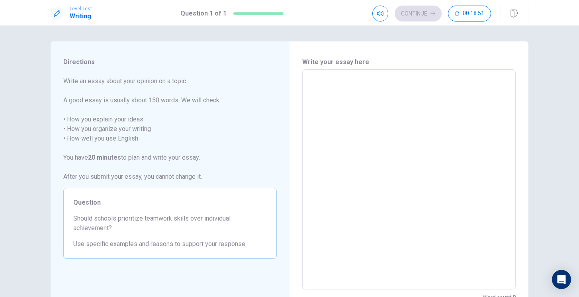
type textarea "x"
type textarea "S"
type textarea "x"
type textarea "Sc"
type textarea "x"
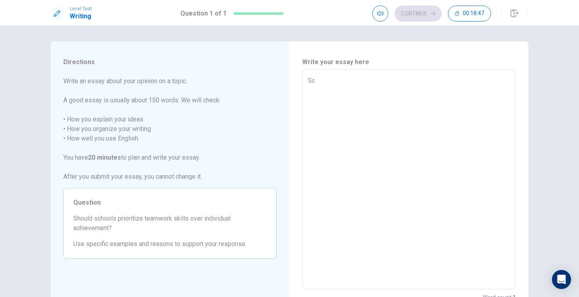
type textarea "Sch"
type textarea "x"
type textarea "Scho"
type textarea "x"
type textarea "Schoo"
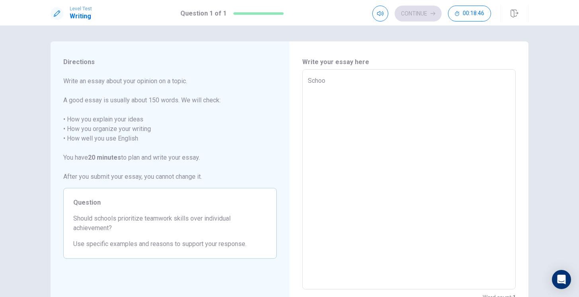
type textarea "x"
type textarea "School"
type textarea "x"
type textarea "Schools"
type textarea "x"
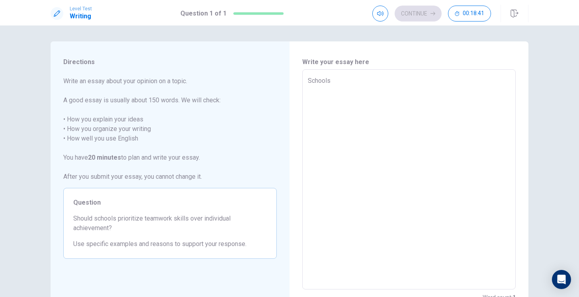
type textarea "Schools"
type textarea "x"
type textarea "Schools s"
type textarea "x"
type textarea "Schools sh"
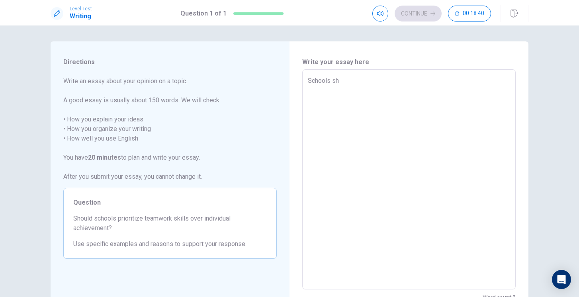
type textarea "x"
type textarea "Schools sho"
type textarea "x"
type textarea "Schools shou"
type textarea "x"
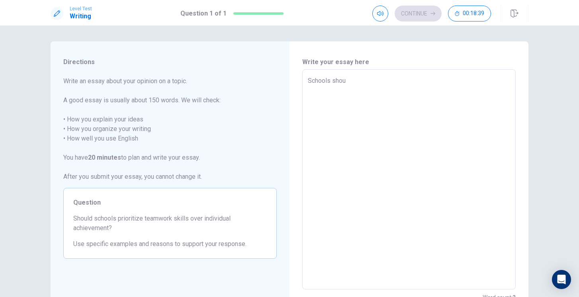
type textarea "Schools shoul"
type textarea "x"
type textarea "Schools should"
type textarea "x"
type textarea "Schools should"
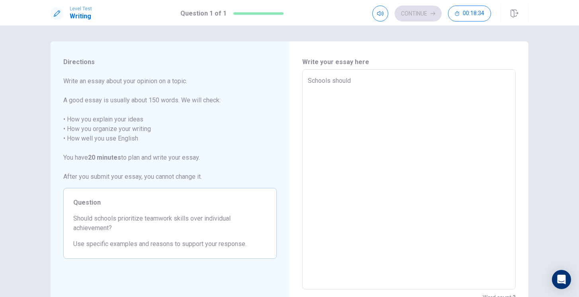
type textarea "x"
type textarea "Schools should p"
type textarea "x"
type textarea "Schools should pr"
type textarea "x"
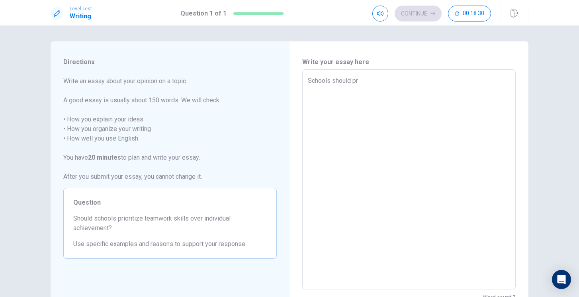
type textarea "Schools should pri"
type textarea "x"
type textarea "Schools should prio"
type textarea "x"
type textarea "Schools should prior"
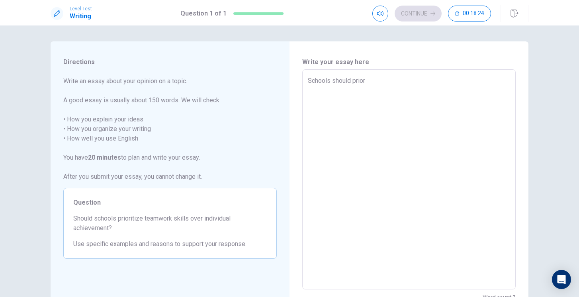
type textarea "x"
type textarea "Schools should priori"
type textarea "x"
type textarea "Schools should prioritize"
type textarea "x"
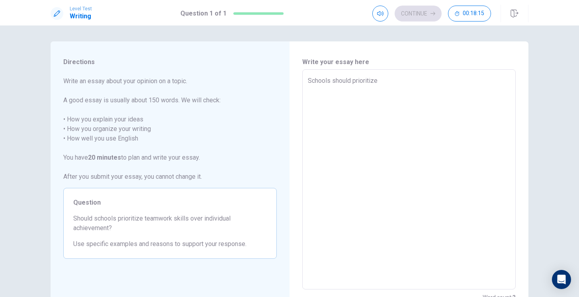
type textarea "Schools should prioritize"
type textarea "x"
type textarea "Schools should prioritize t"
type textarea "x"
type textarea "Schools should prioritize te"
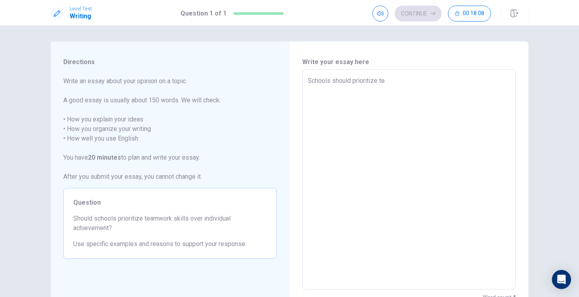
type textarea "x"
type textarea "Schools should prioritize tea"
type textarea "x"
type textarea "Schools should prioritize team"
type textarea "x"
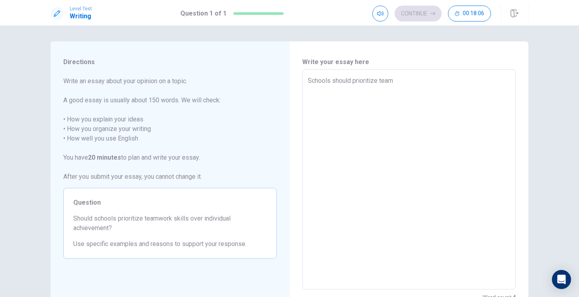
type textarea "Schools should prioritize teamw"
type textarea "x"
type textarea "Schools should prioritize teamwo"
type textarea "x"
type textarea "Schools should prioritize teamwor"
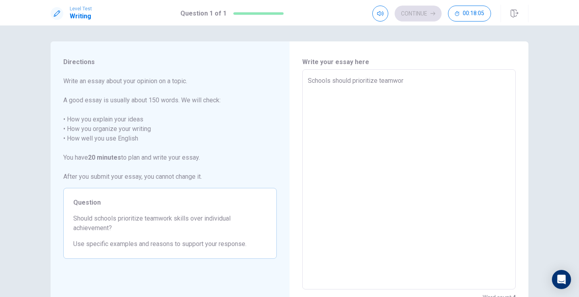
type textarea "x"
type textarea "Schools should prioritize teamwork"
type textarea "x"
type textarea "Schools should prioritize teamwork"
type textarea "x"
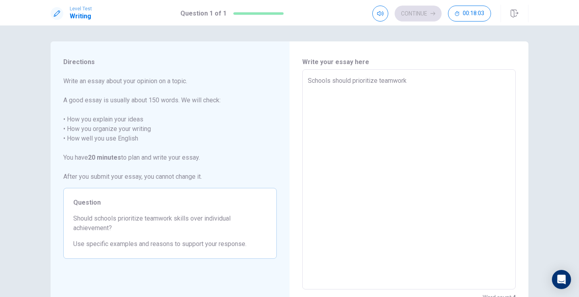
type textarea "Schools should prioritize teamwork s"
type textarea "x"
type textarea "Schools should prioritize teamwork sk"
type textarea "x"
type textarea "Schools should prioritize teamwork ski"
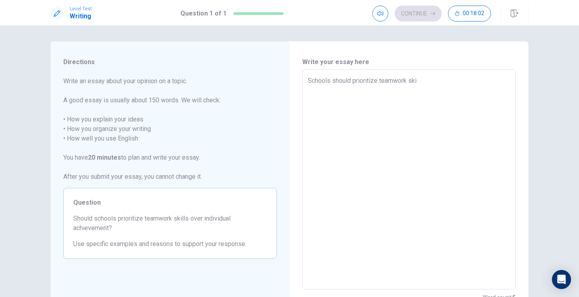
type textarea "x"
type textarea "Schools should prioritize teamwork skil"
type textarea "x"
type textarea "Schools should prioritize teamwork skill"
type textarea "x"
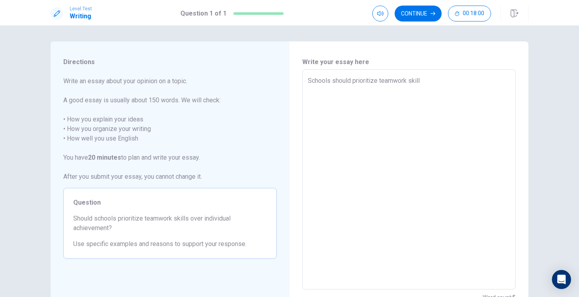
type textarea "Schools should prioritize teamwork skills"
type textarea "x"
type textarea "Schools should prioritize teamwork skills"
type textarea "x"
type textarea "Schools should prioritize teamwork skills o"
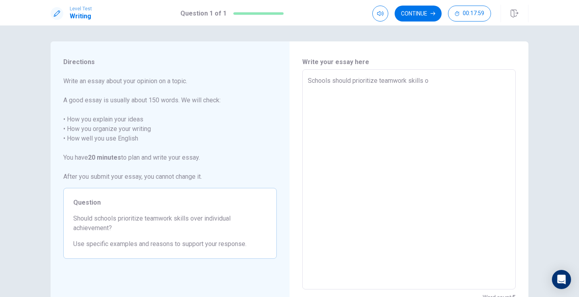
type textarea "x"
type textarea "Schools should prioritize teamwork skills ov"
type textarea "x"
type textarea "Schools should prioritize teamwork skills ove"
type textarea "x"
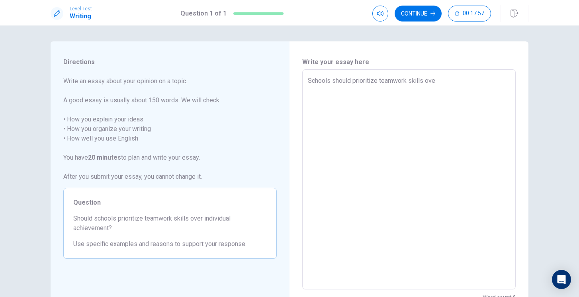
type textarea "Schools should prioritize teamwork skills over"
type textarea "x"
type textarea "Schools should prioritize teamwork skills over"
type textarea "x"
type textarea "Schools should prioritize teamwork skills over i"
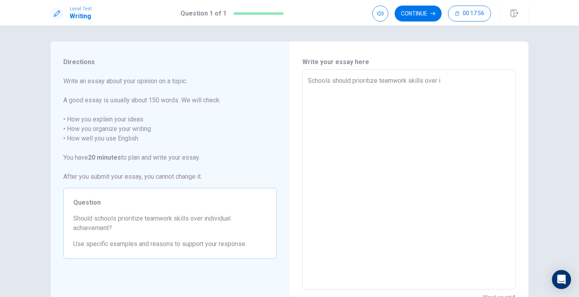
type textarea "x"
type textarea "Schools should prioritize teamwork skills over in"
type textarea "x"
type textarea "Schools should prioritize teamwork skills over ind"
type textarea "x"
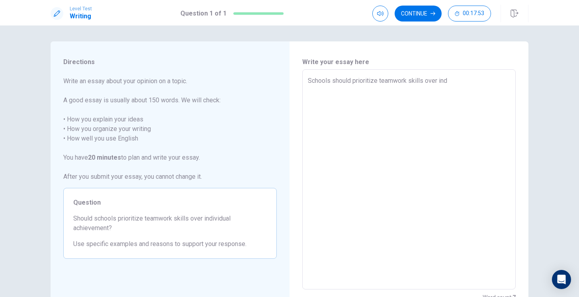
type textarea "Schools should prioritize teamwork skills over indi"
type textarea "x"
type textarea "Schools should prioritize teamwork skills over indiv"
type textarea "x"
type textarea "Schools should prioritize teamwork skills over indivi"
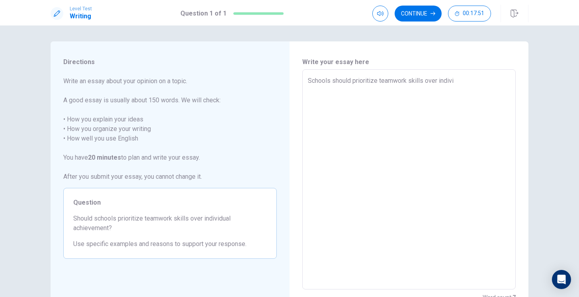
type textarea "x"
type textarea "Schools should prioritize teamwork skills over individ"
type textarea "x"
type textarea "Schools should prioritize teamwork skills over individu"
type textarea "x"
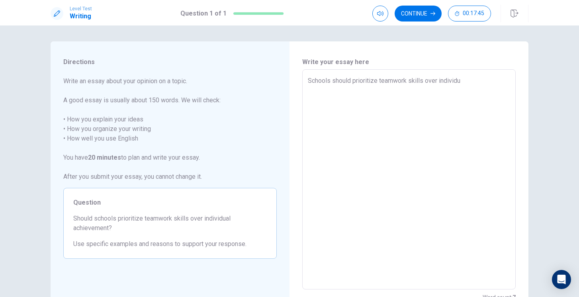
type textarea "Schools should prioritize teamwork skills over individual skills"
type textarea "x"
type textarea "Schools should prioritize teamwork skills over individual skill"
type textarea "x"
type textarea "Schools should prioritize teamwork skills over individual skil"
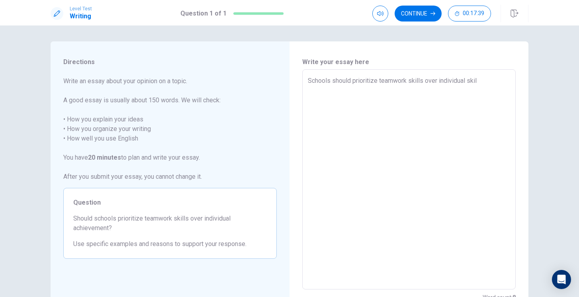
type textarea "x"
type textarea "Schools should prioritize teamwork skills over individual ski"
type textarea "x"
type textarea "Schools should prioritize teamwork skills over individual sk"
type textarea "x"
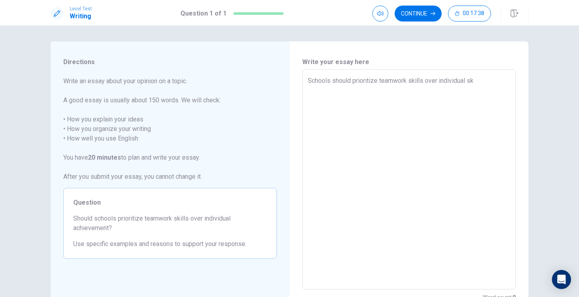
type textarea "Schools should prioritize teamwork skills over individual s"
type textarea "x"
type textarea "Schools should prioritize teamwork skills over individual"
type textarea "x"
type textarea "Schools should prioritize teamwork skills over individual a"
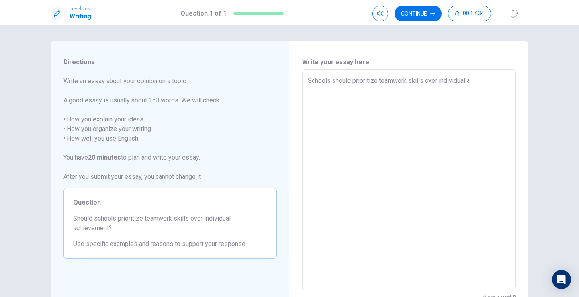
type textarea "x"
type textarea "Schools should prioritize teamwork skills over individual ac"
type textarea "x"
type textarea "Schools should prioritize teamwork skills over individual ach"
type textarea "x"
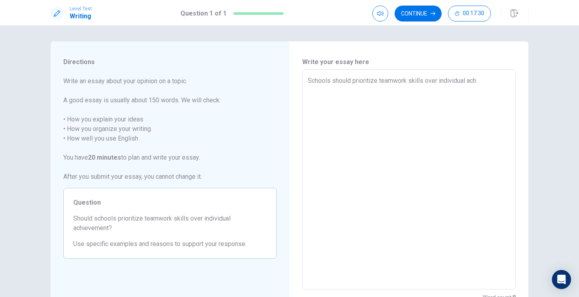
type textarea "Schools should prioritize teamwork skills over individual achi"
type textarea "x"
type textarea "Schools should prioritize teamwork skills over individual achi"
type textarea "x"
click at [494, 84] on textarea "Schools should prioritize teamwork skills over individual achi" at bounding box center [409, 179] width 202 height 207
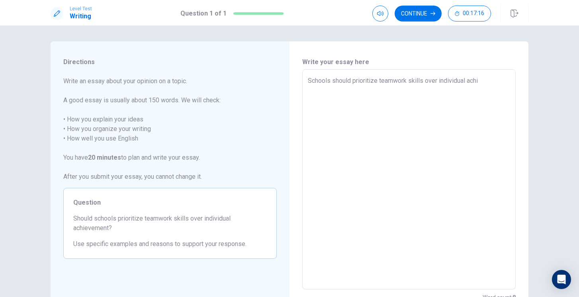
type textarea "x"
type textarea "Schools should prioritize teamwork skills over individual achie"
type textarea "x"
type textarea "Schools should prioritize teamwork skills over individual achiev"
type textarea "x"
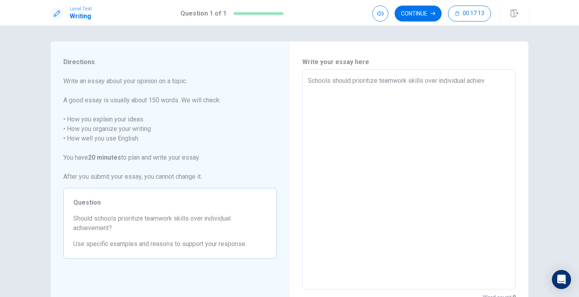
type textarea "Schools should prioritize teamwork skills over individual achieve"
type textarea "x"
type textarea "Schools should prioritize teamwork skills over individual achievement"
type textarea "x"
type textarea "Schools should prioritize teamwork skills over individual achievement"
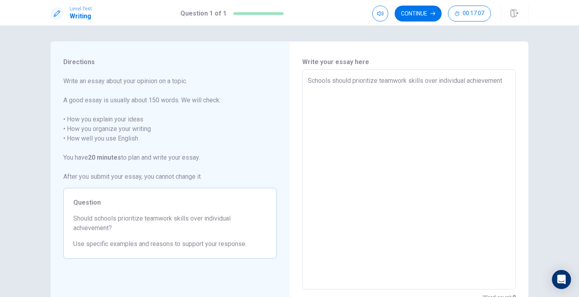
type textarea "x"
type textarea "Schools should prioritize teamwork skills over individual achievement s"
type textarea "x"
type textarea "Schools should prioritize teamwork skills over individual achievement si"
type textarea "x"
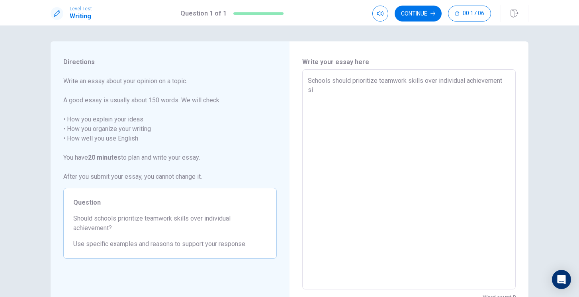
type textarea "Schools should prioritize teamwork skills over individual achievement sin"
type textarea "x"
type textarea "Schools should prioritize teamwork skills over individual achievement sinc"
type textarea "x"
type textarea "Schools should prioritize teamwork skills over individual achievement since"
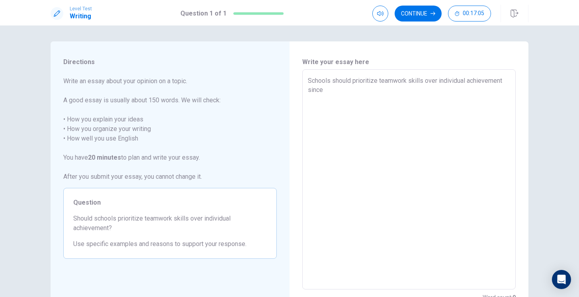
type textarea "x"
type textarea "Schools should prioritize teamwork skills over individual achievement since"
type textarea "x"
type textarea "Schools should prioritize teamwork skills over individual achievement since s"
type textarea "x"
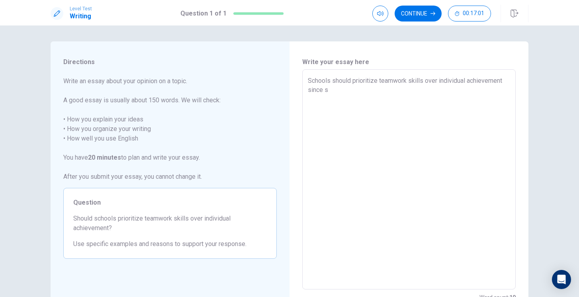
type textarea "Schools should prioritize teamwork skills over individual achievement since st"
type textarea "x"
type textarea "Schools should prioritize teamwork skills over individual achievement since stu"
type textarea "x"
type textarea "Schools should prioritize teamwork skills over individual achievement since stud"
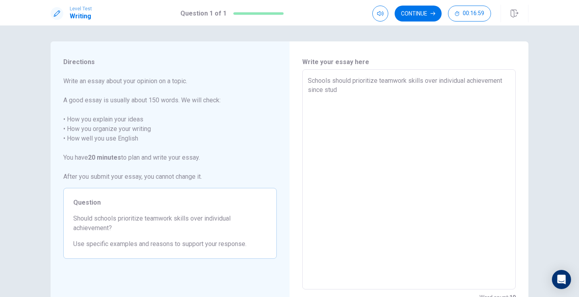
type textarea "x"
type textarea "Schools should prioritize teamwork skills over individual achievement since stu…"
type textarea "x"
type textarea "Schools should prioritize teamwork skills over individual achievement since stu…"
type textarea "x"
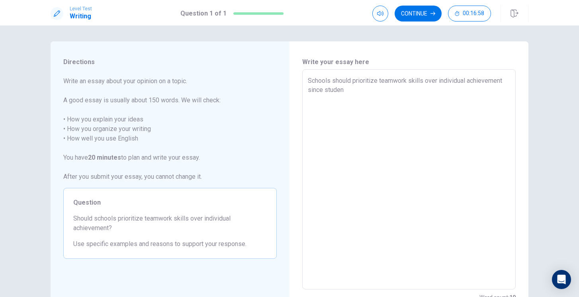
type textarea "Schools should prioritize teamwork skills over individual achievement since stu…"
type textarea "x"
type textarea "Schools should prioritize teamwork skills over individual achievement since stu…"
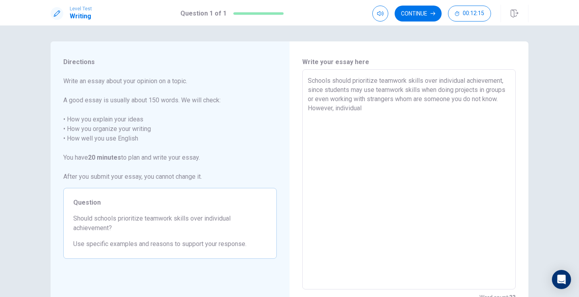
click at [419, 116] on textarea "Schools should prioritize teamwork skills over individual achievement, since st…" at bounding box center [409, 179] width 202 height 207
click at [472, 119] on textarea "Schools should prioritize teamwork skills over individual achievement, since st…" at bounding box center [409, 179] width 202 height 207
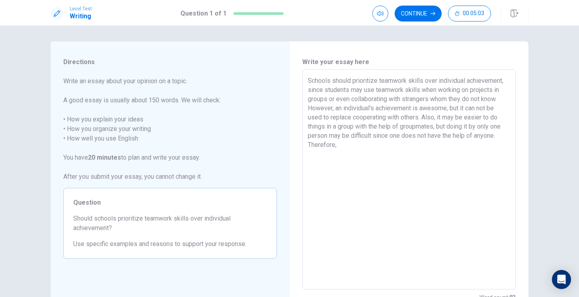
click at [321, 82] on textarea "Schools should prioritize teamwork skills over individual achievement, since st…" at bounding box center [409, 179] width 202 height 207
drag, startPoint x: 319, startPoint y: 81, endPoint x: 343, endPoint y: 90, distance: 25.6
click at [343, 90] on textarea "Schools should prioritize teamwork skills over individual achievement, since st…" at bounding box center [409, 179] width 202 height 207
click at [364, 136] on textarea "t, since students may use teamwork skills when working on projects in groups or…" at bounding box center [409, 179] width 202 height 207
click at [319, 82] on textarea "t, since students may use teamwork skills when working on projects in groups or…" at bounding box center [409, 179] width 202 height 207
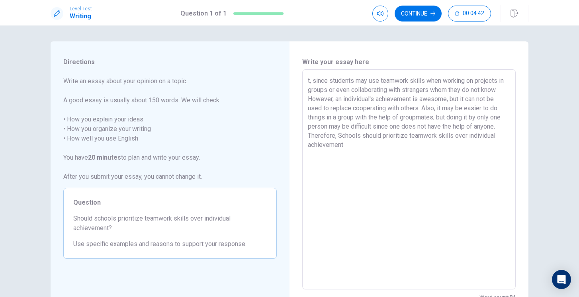
click at [322, 84] on textarea "t, since students may use teamwork skills when working on projects in groups or…" at bounding box center [409, 179] width 202 height 207
click at [362, 82] on textarea "Schools should since students may use teamwork skills when working on projects …" at bounding box center [409, 179] width 202 height 207
click at [506, 148] on textarea "Schools should prioritize teamwork skills over achievement .since students may …" at bounding box center [409, 179] width 202 height 207
click at [311, 145] on textarea "Schools should prioritize teamwork skills over achievement .since students may …" at bounding box center [409, 179] width 202 height 207
click at [312, 147] on textarea "Schools should prioritize teamwork skills over achievement .since students may …" at bounding box center [409, 179] width 202 height 207
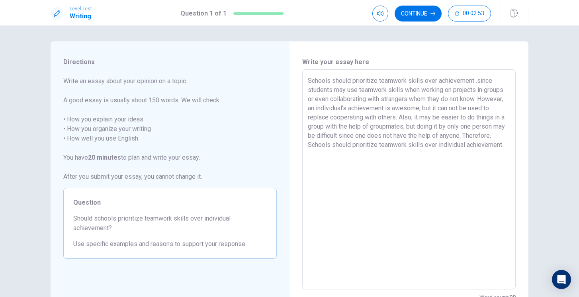
click at [312, 147] on textarea "Schools should prioritize teamwork skills over achievement .since students may …" at bounding box center [409, 179] width 202 height 207
click at [312, 146] on textarea "Schools should prioritize teamwork skills over achievement, since students may …" at bounding box center [409, 179] width 202 height 207
click at [425, 13] on button "Continue" at bounding box center [418, 14] width 47 height 16
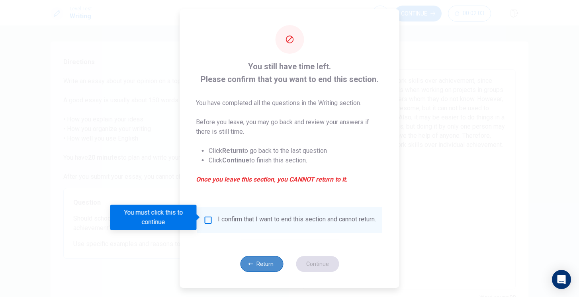
click at [261, 270] on button "Return" at bounding box center [261, 264] width 43 height 16
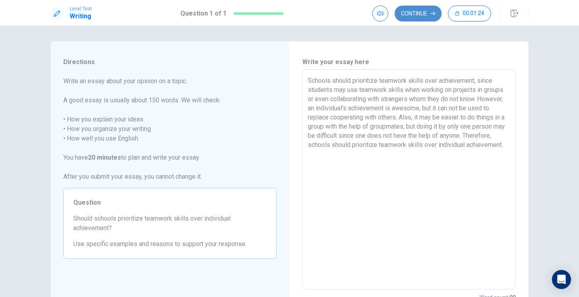
click at [407, 17] on button "Continue" at bounding box center [418, 14] width 47 height 16
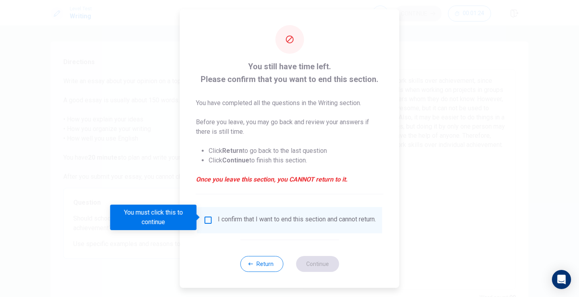
click at [218, 221] on div "I confirm that I want to end this section and cannot return." at bounding box center [297, 220] width 158 height 10
click at [208, 216] on input "You must click this to continue" at bounding box center [209, 220] width 10 height 10
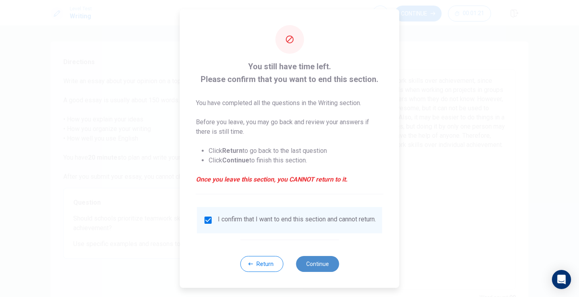
click at [313, 264] on button "Continue" at bounding box center [317, 264] width 43 height 16
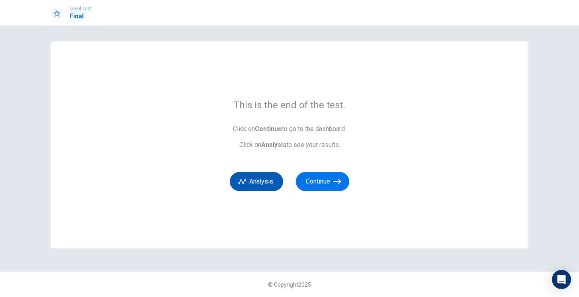
click at [265, 183] on button "Analysis" at bounding box center [256, 181] width 53 height 19
